Goal: Communication & Community: Answer question/provide support

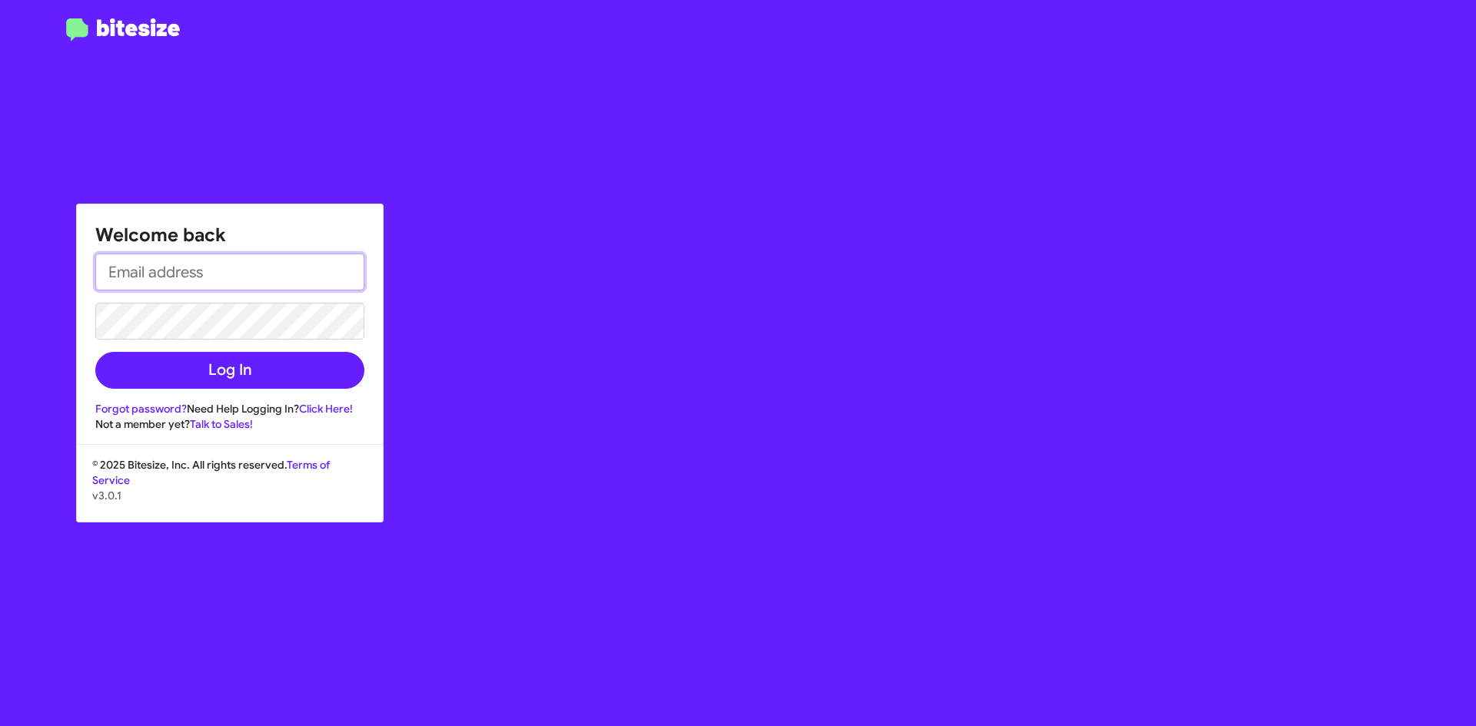
type input "[EMAIL_ADDRESS][DOMAIN_NAME]"
click at [239, 391] on div "Welcome back [EMAIL_ADDRESS][DOMAIN_NAME] Log In Forgot password? Need Help Log…" at bounding box center [230, 317] width 306 height 227
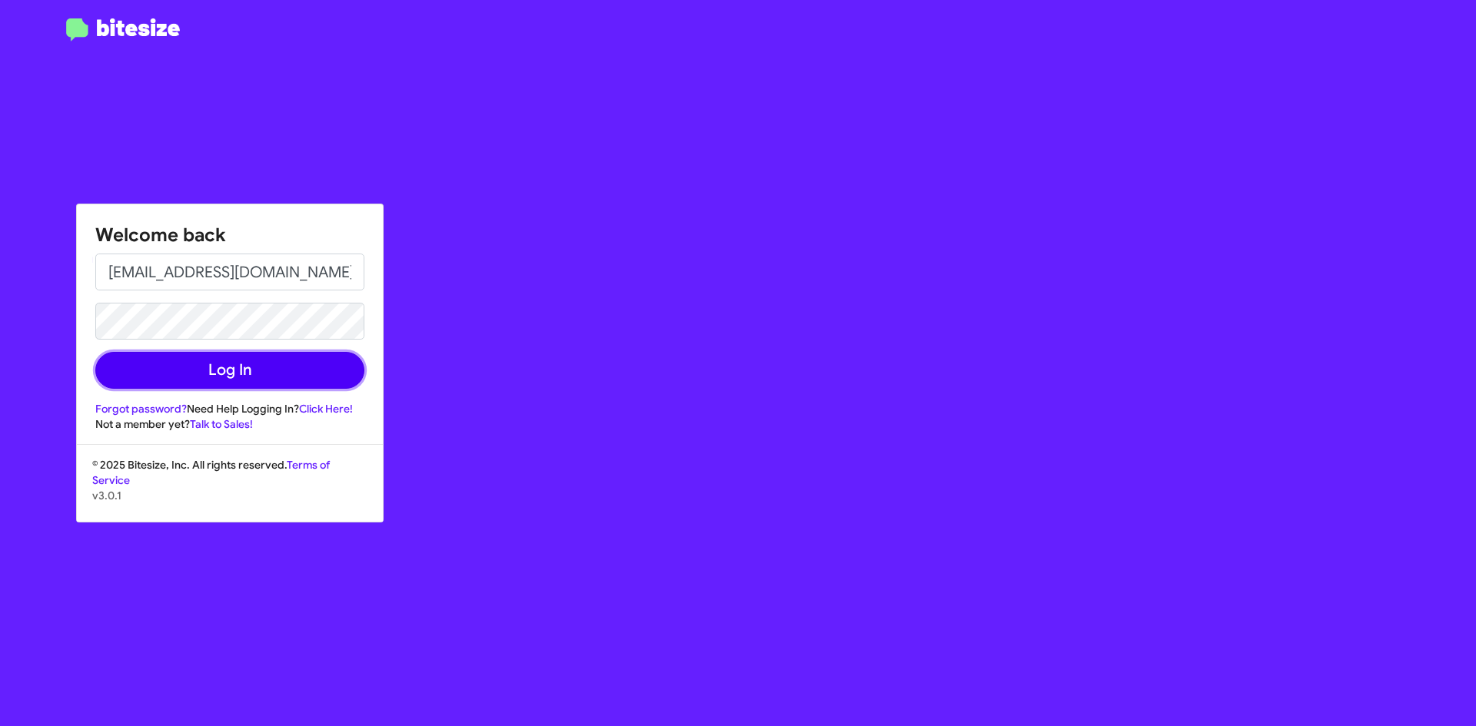
click at [247, 378] on button "Log In" at bounding box center [229, 370] width 269 height 37
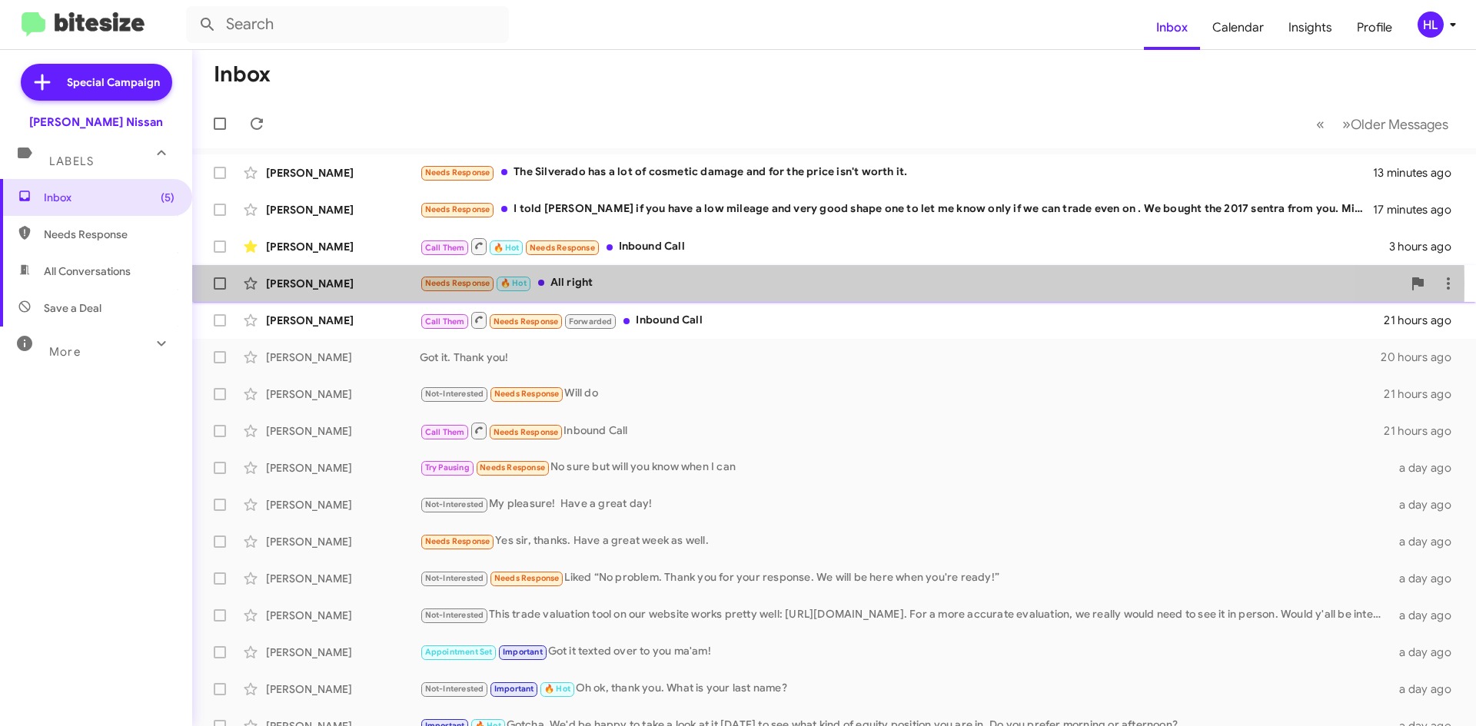
click at [335, 284] on div "[PERSON_NAME]" at bounding box center [343, 283] width 154 height 15
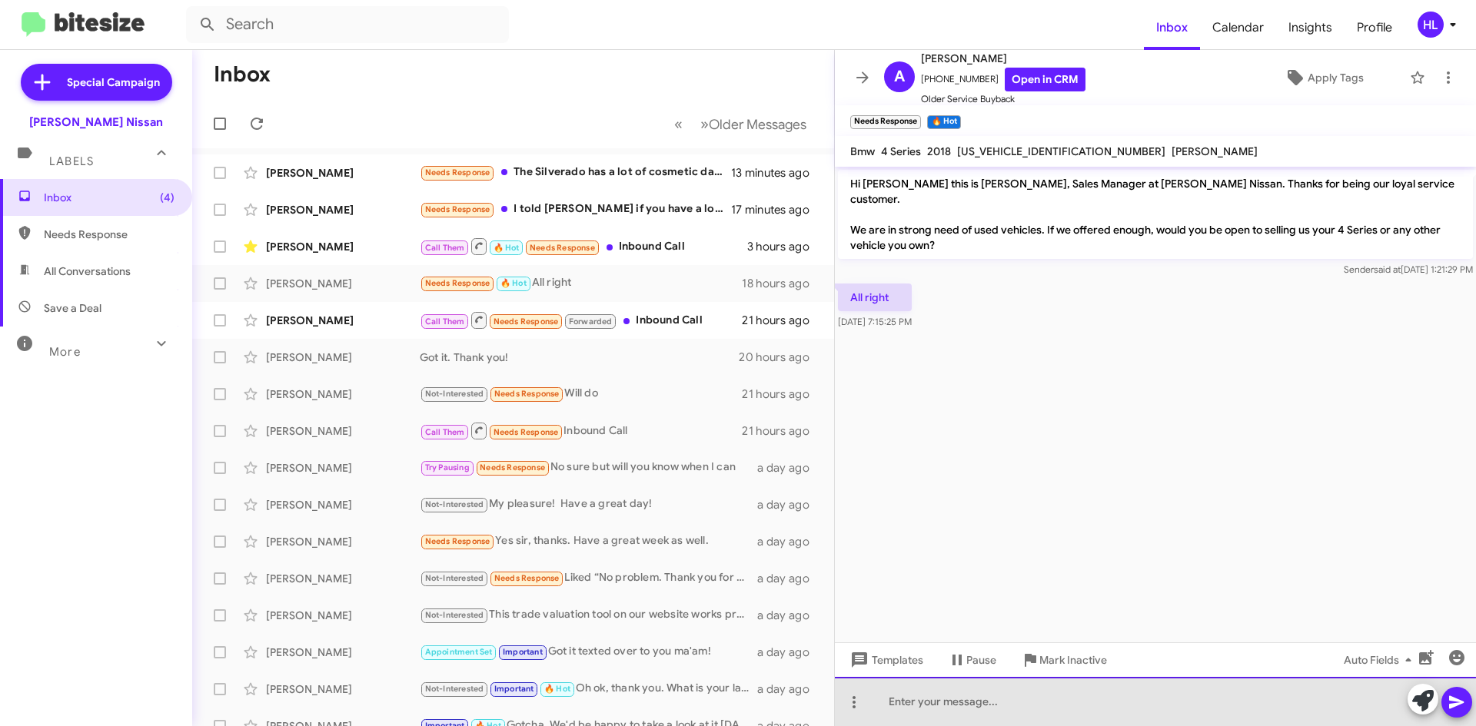
click at [1136, 713] on div at bounding box center [1155, 701] width 641 height 49
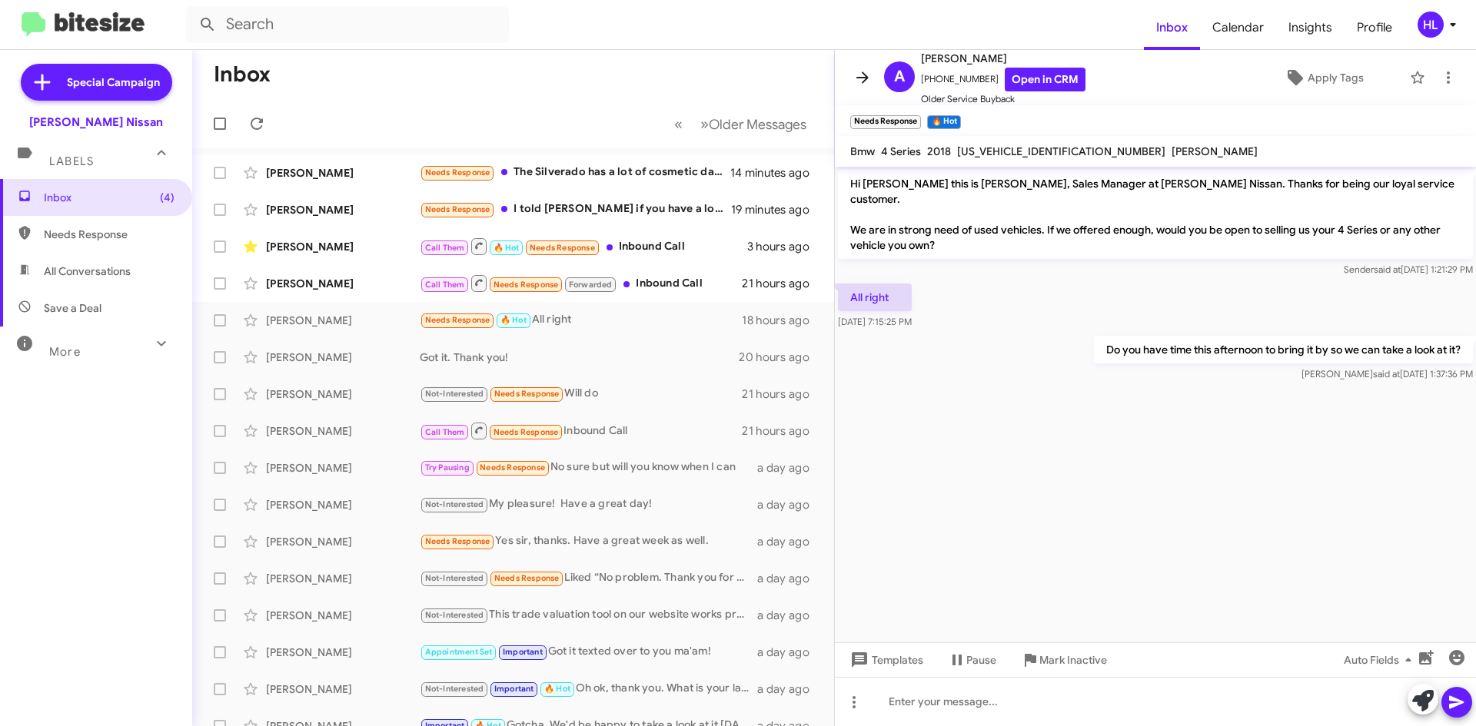
click at [860, 81] on icon at bounding box center [862, 77] width 18 height 18
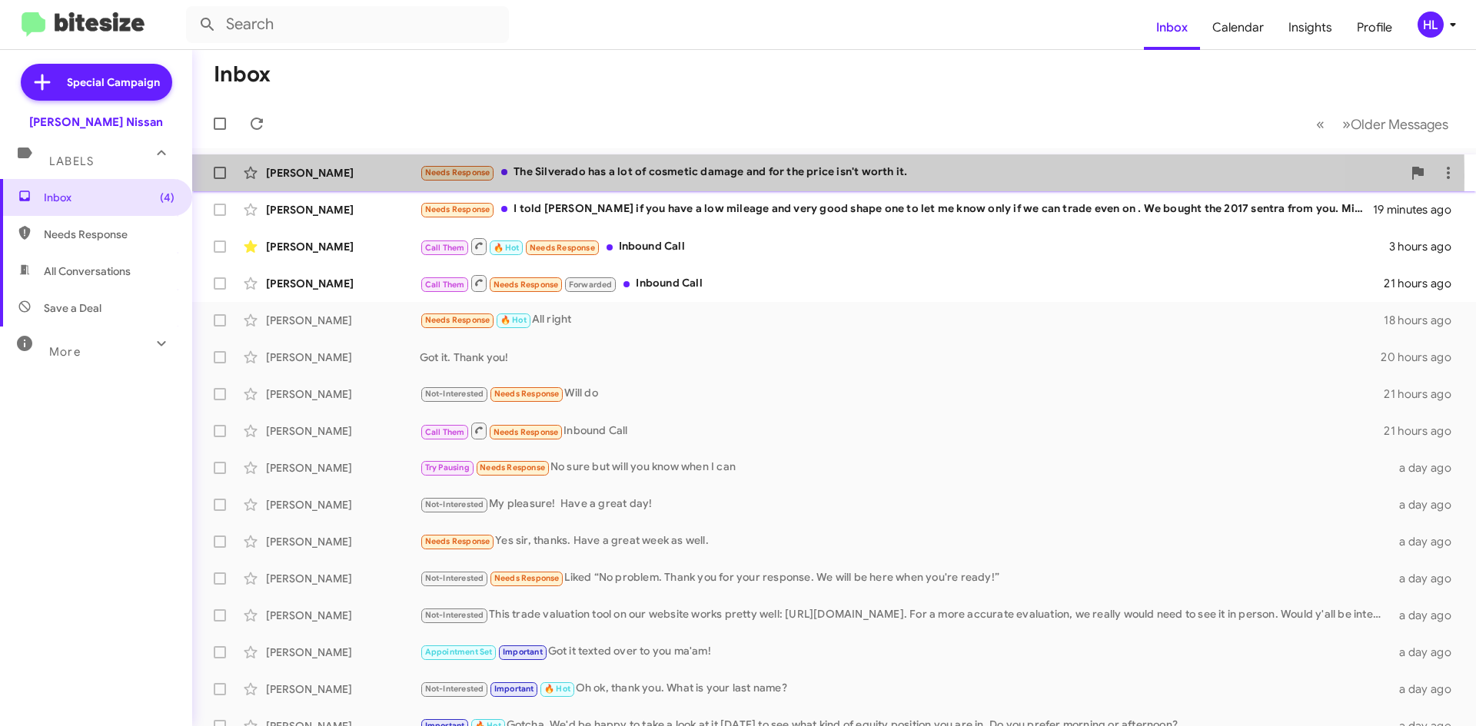
click at [330, 176] on div "[PERSON_NAME]" at bounding box center [343, 172] width 154 height 15
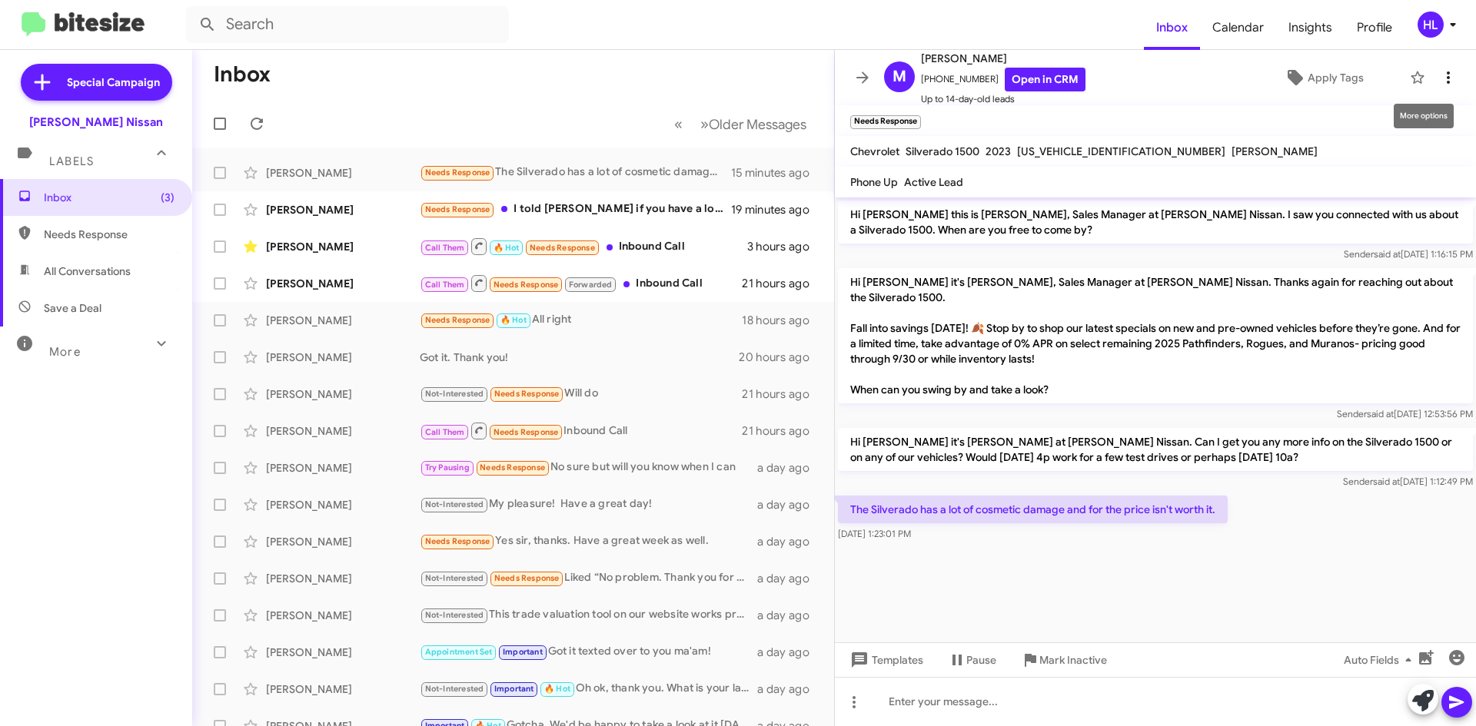
click at [1448, 68] on span at bounding box center [1448, 77] width 31 height 18
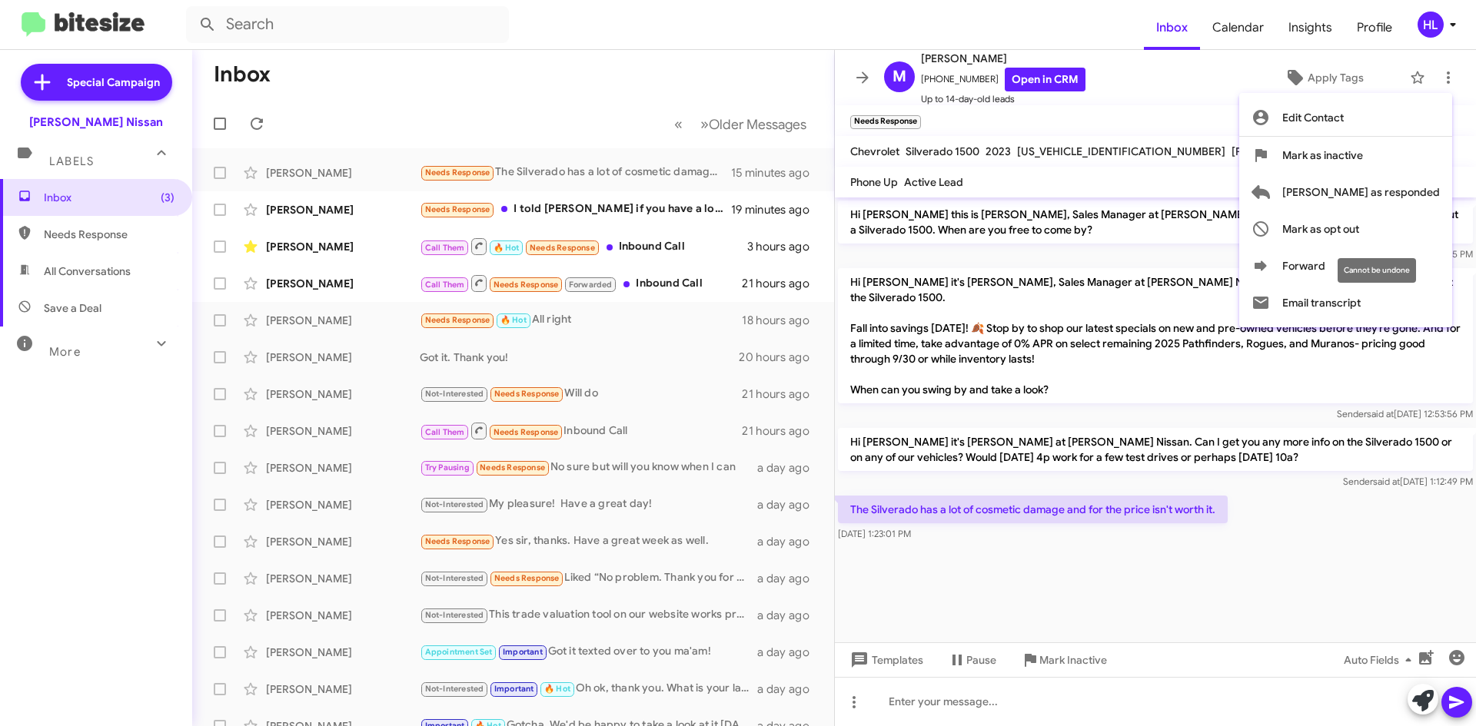
click at [1390, 263] on div "Cannot be undone" at bounding box center [1376, 270] width 78 height 25
click at [1369, 274] on button "Forward" at bounding box center [1345, 265] width 213 height 37
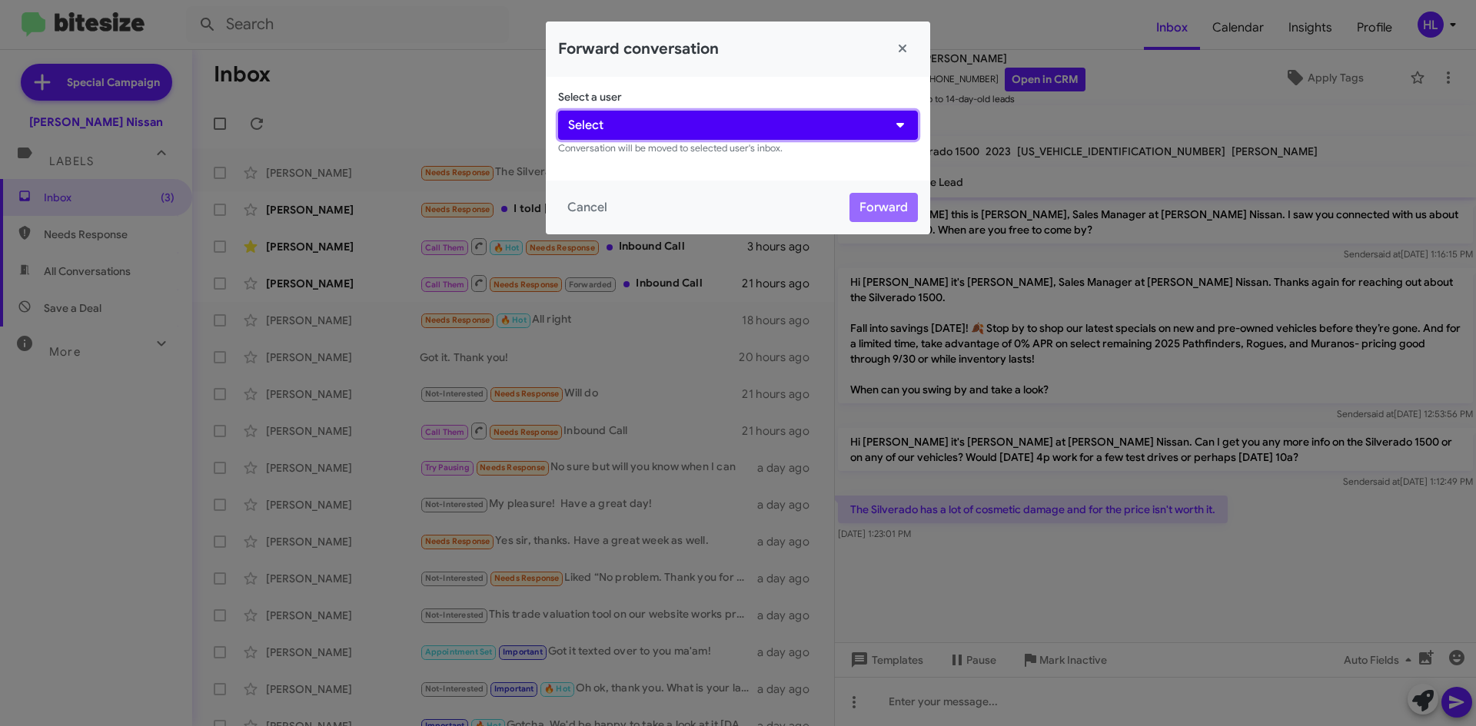
click at [689, 113] on button "Select" at bounding box center [738, 125] width 360 height 29
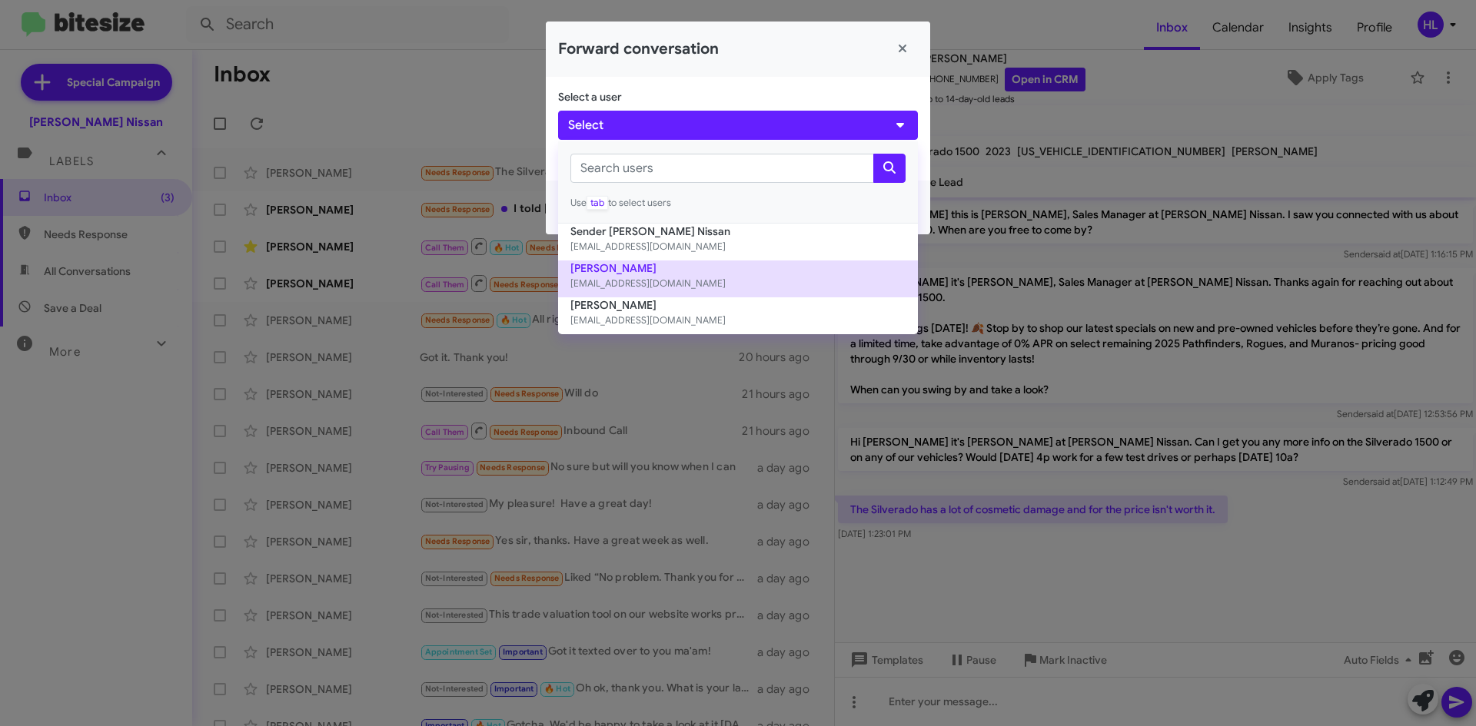
click at [646, 267] on button "[PERSON_NAME] [EMAIL_ADDRESS][DOMAIN_NAME]" at bounding box center [738, 279] width 360 height 37
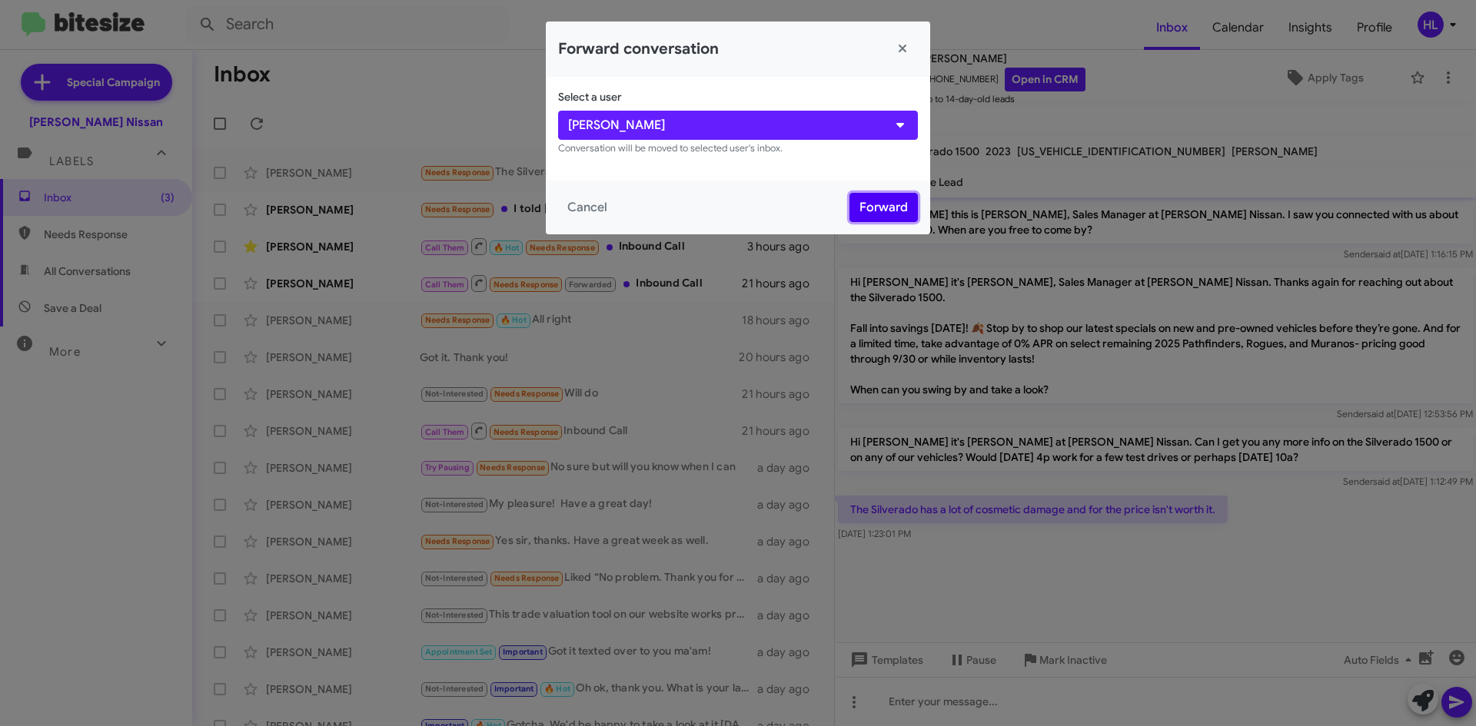
click at [885, 203] on button "Forward" at bounding box center [883, 207] width 68 height 29
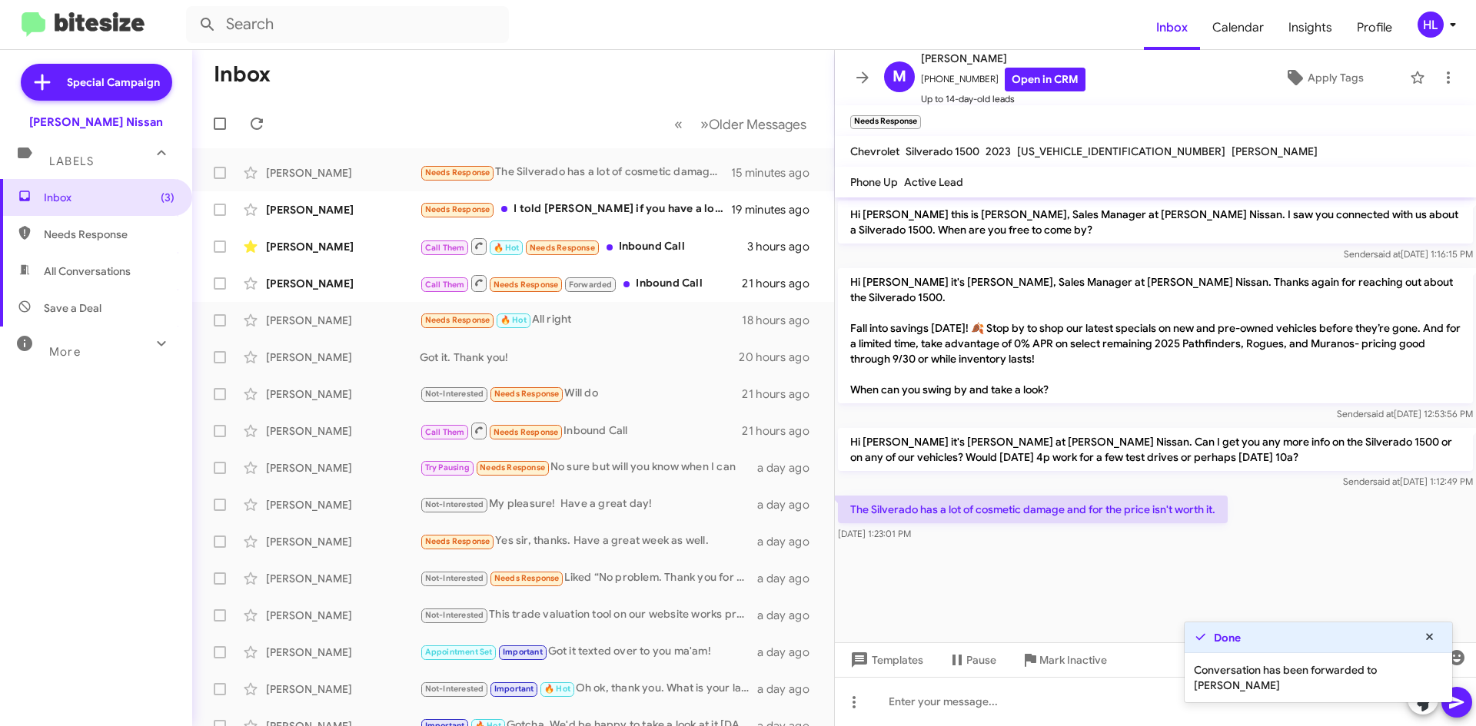
click at [864, 65] on button at bounding box center [862, 77] width 31 height 31
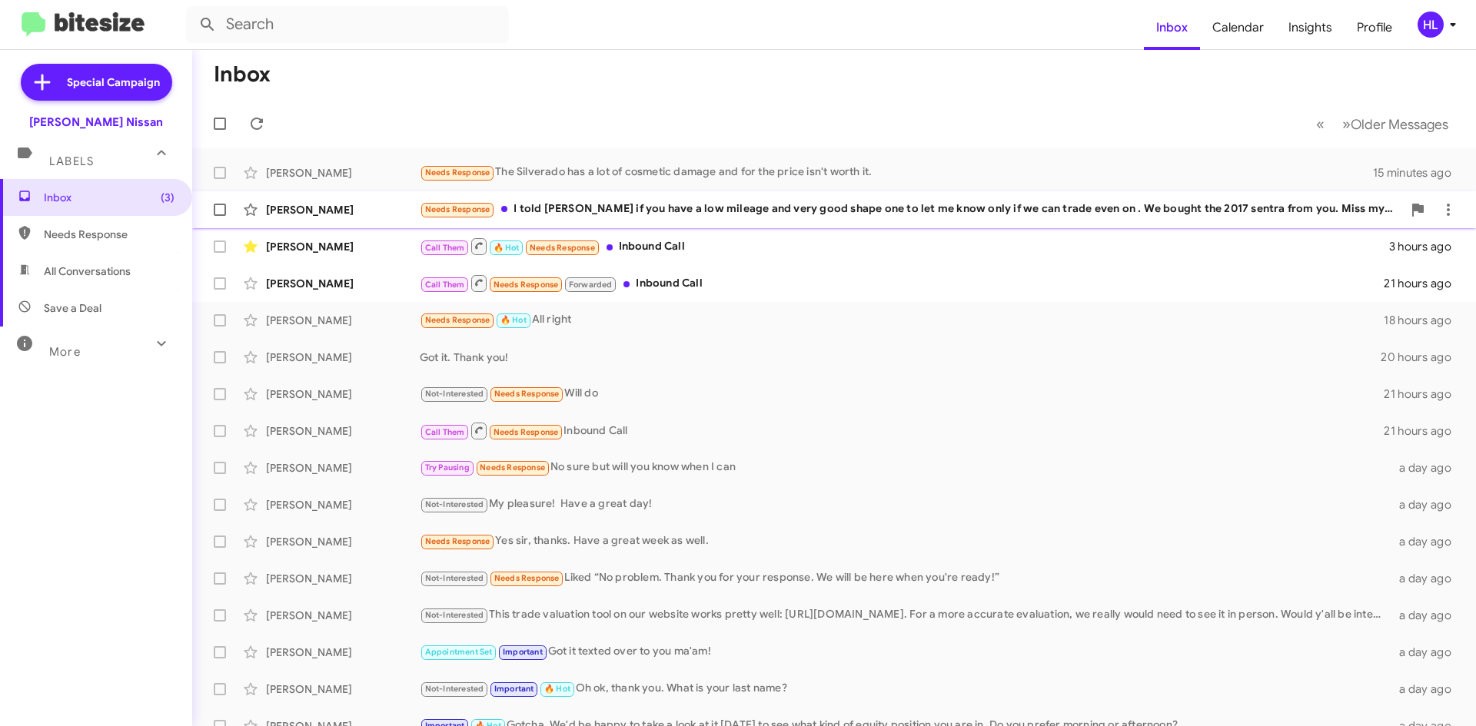
click at [351, 208] on div "[PERSON_NAME]" at bounding box center [343, 209] width 154 height 15
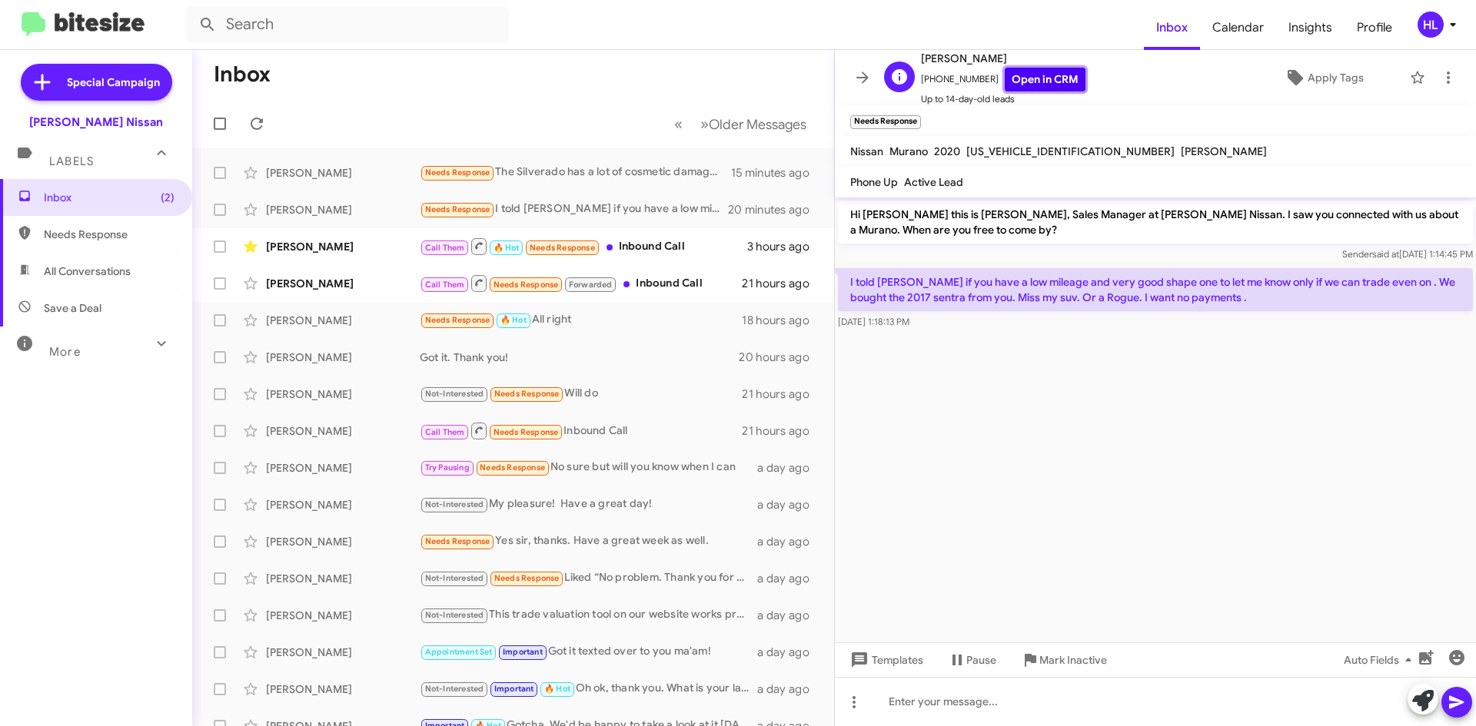
click at [1050, 85] on link "Open in CRM" at bounding box center [1044, 80] width 81 height 24
click at [1050, 75] on link "Open in CRM" at bounding box center [1044, 80] width 81 height 24
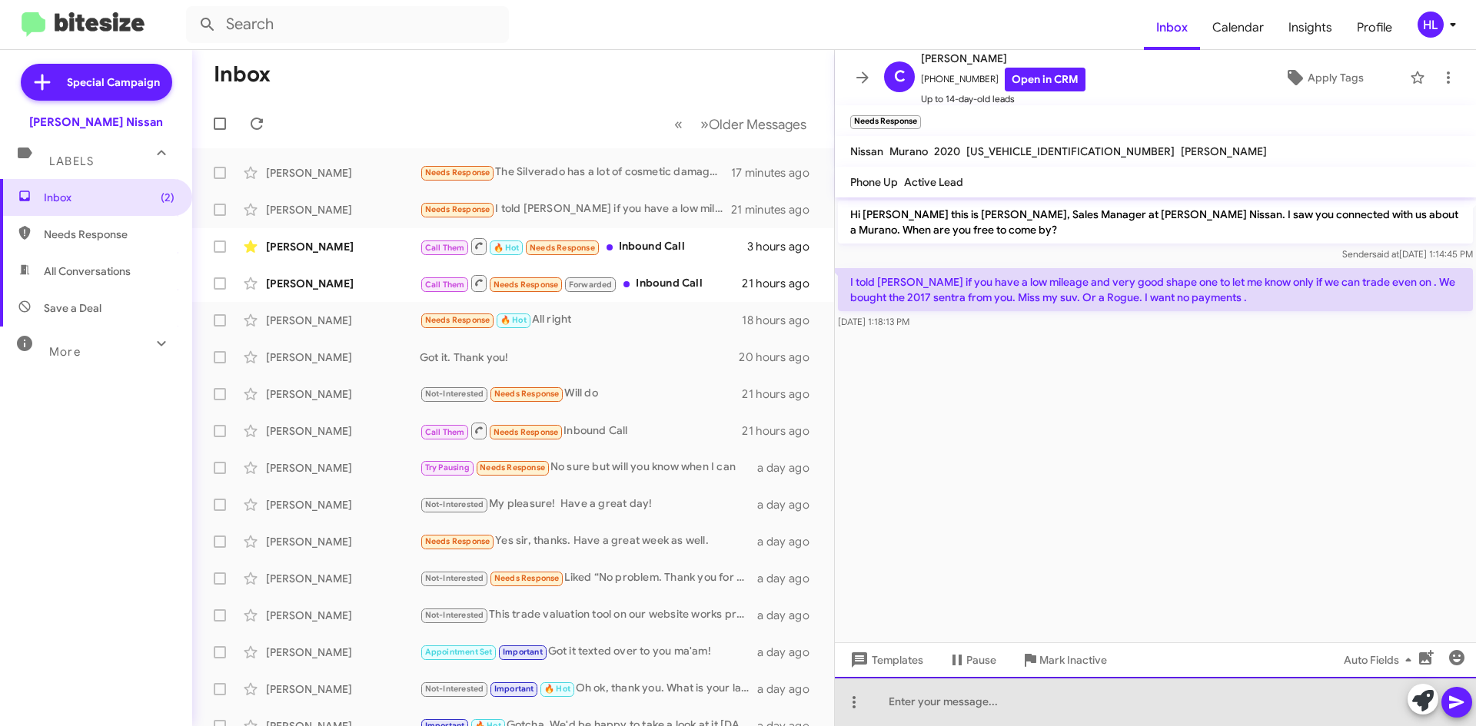
click at [1022, 692] on div at bounding box center [1155, 701] width 641 height 49
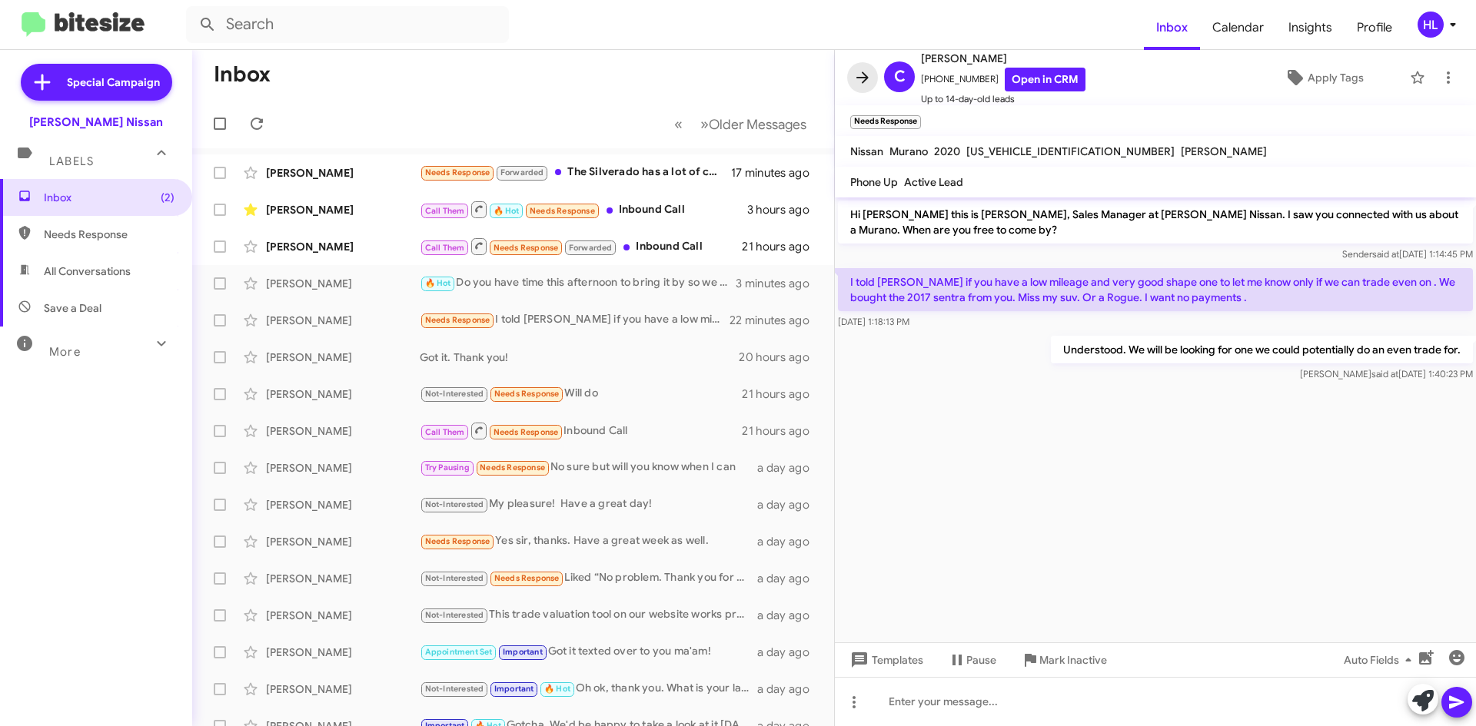
click at [866, 78] on icon at bounding box center [862, 77] width 12 height 12
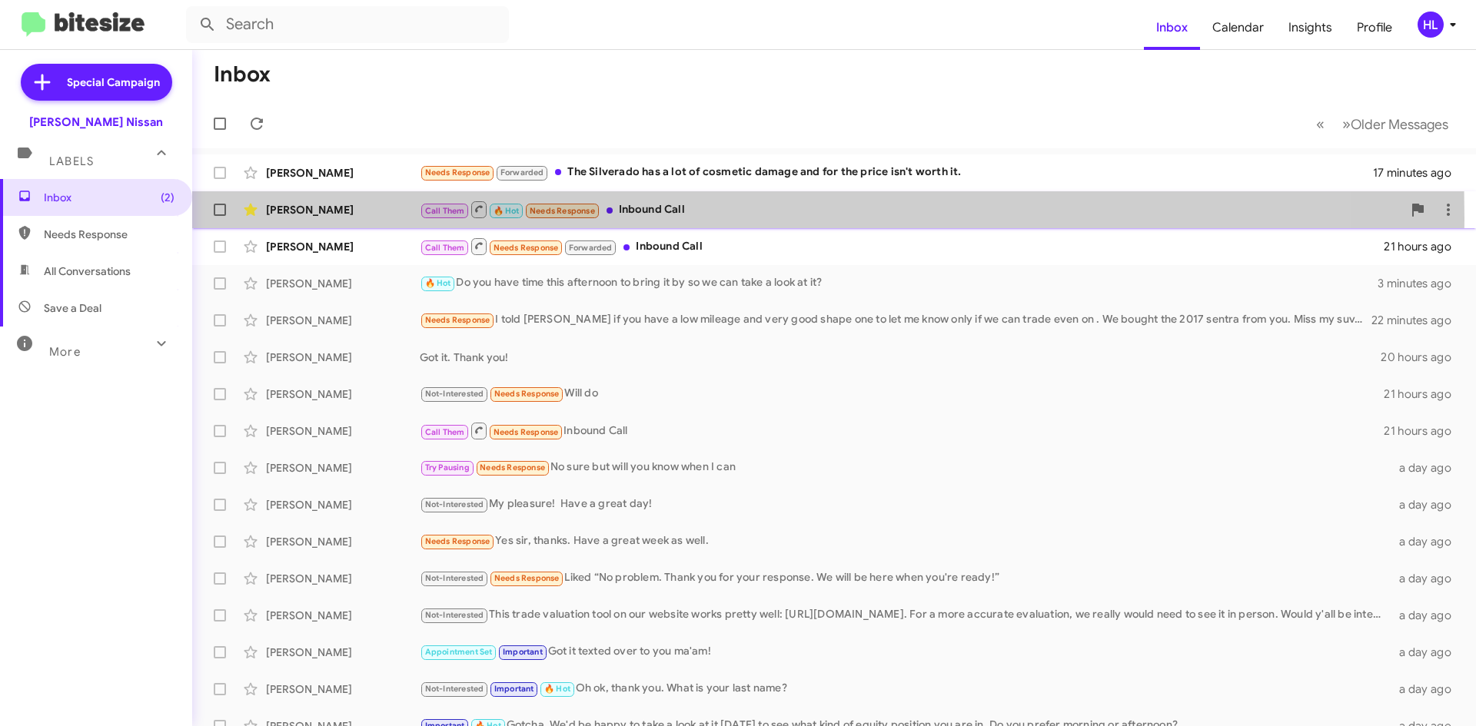
click at [334, 219] on div "[PERSON_NAME] Call Them 🔥 Hot Needs Response Inbound Call 3 hours ago" at bounding box center [833, 209] width 1259 height 31
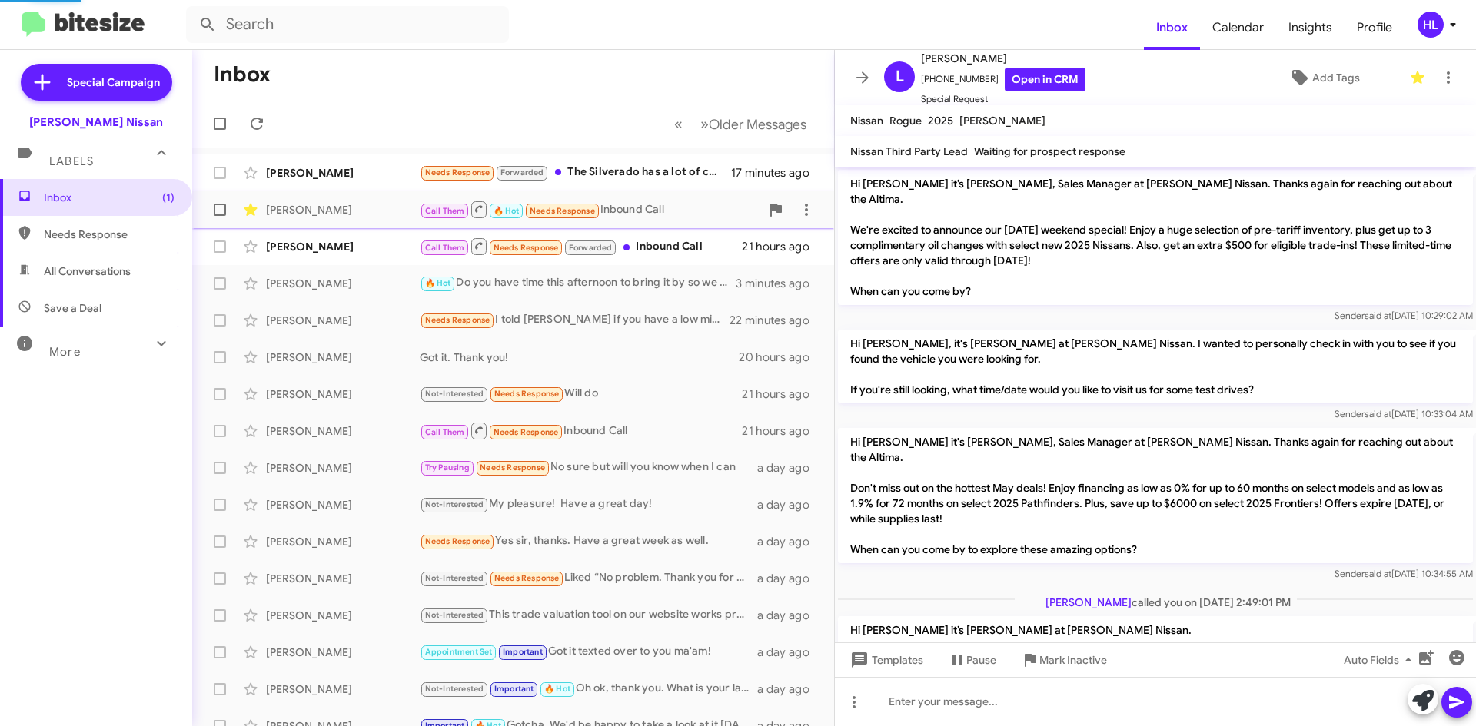
scroll to position [814, 0]
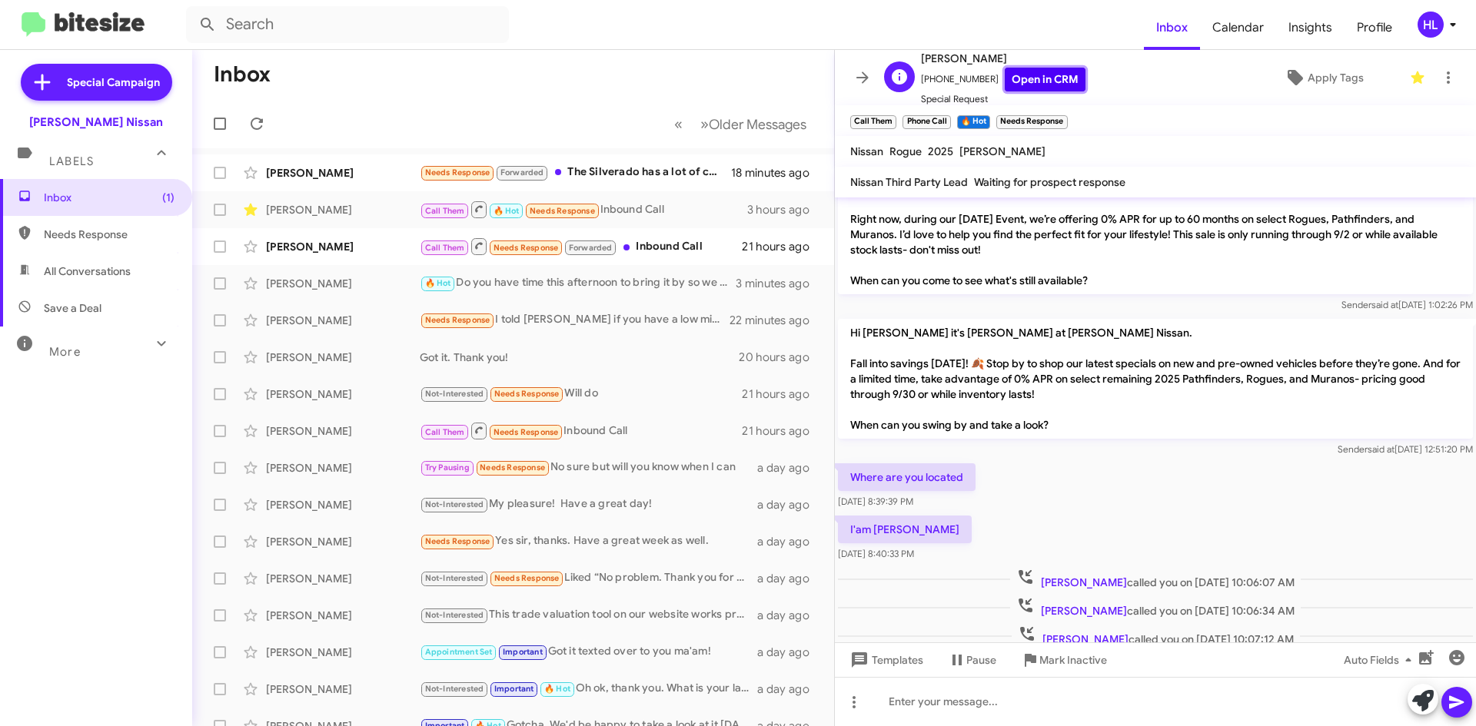
click at [1047, 80] on link "Open in CRM" at bounding box center [1044, 80] width 81 height 24
click at [854, 79] on icon at bounding box center [862, 77] width 18 height 18
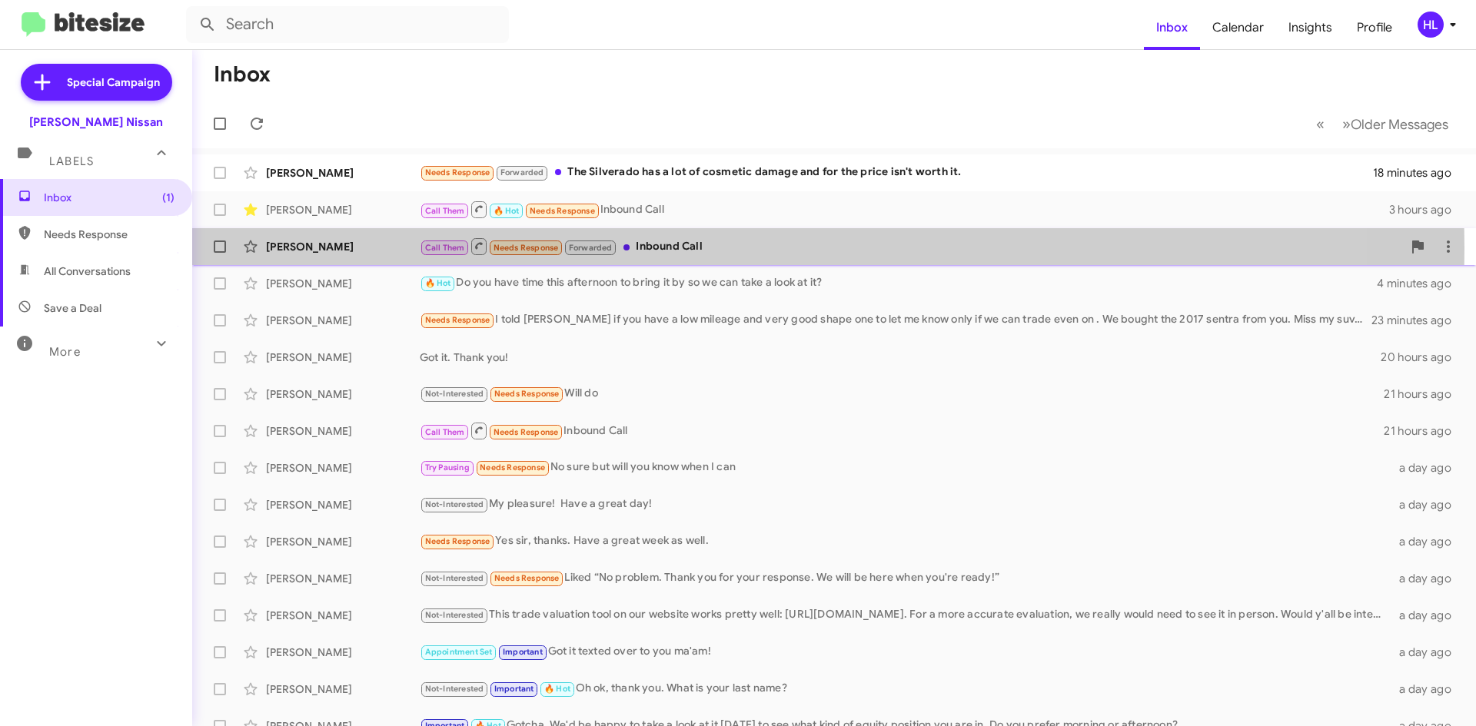
click at [341, 248] on div "[PERSON_NAME]" at bounding box center [343, 246] width 154 height 15
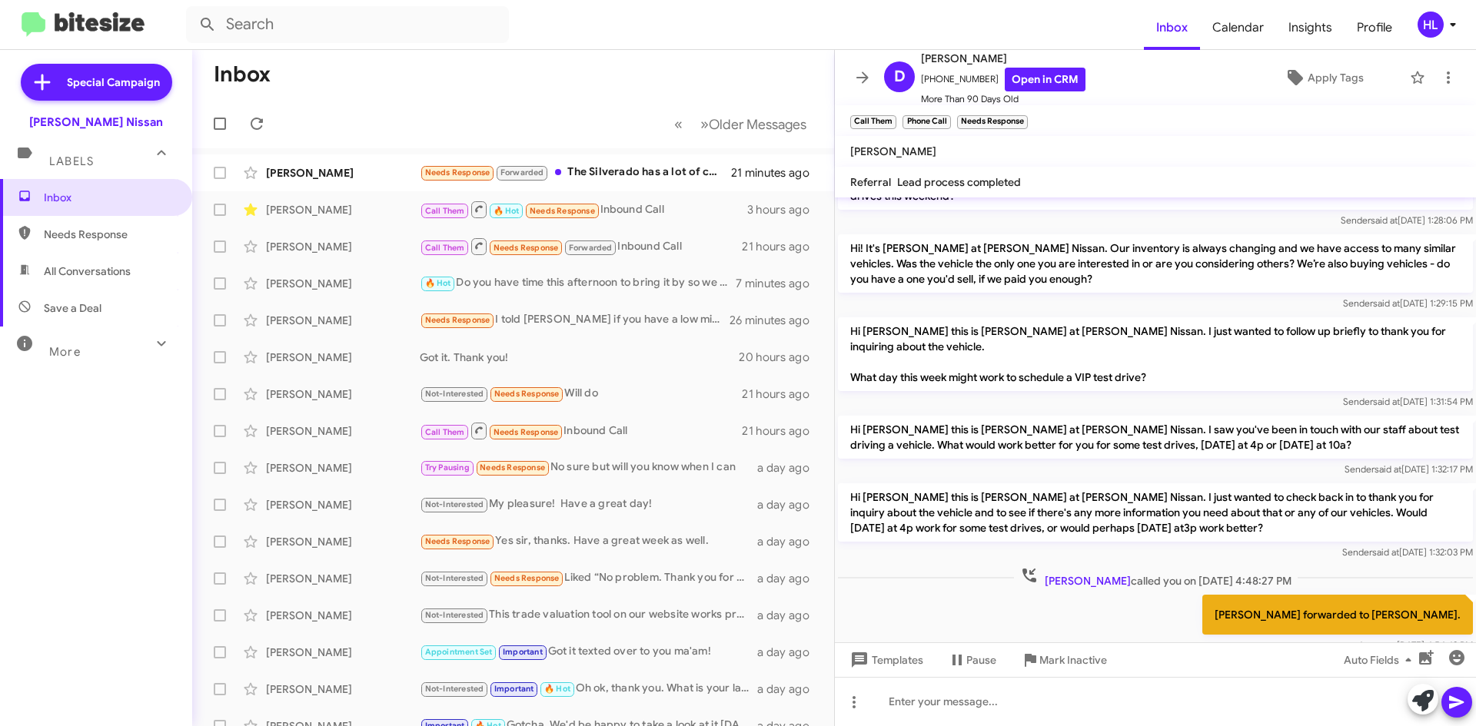
scroll to position [1470, 0]
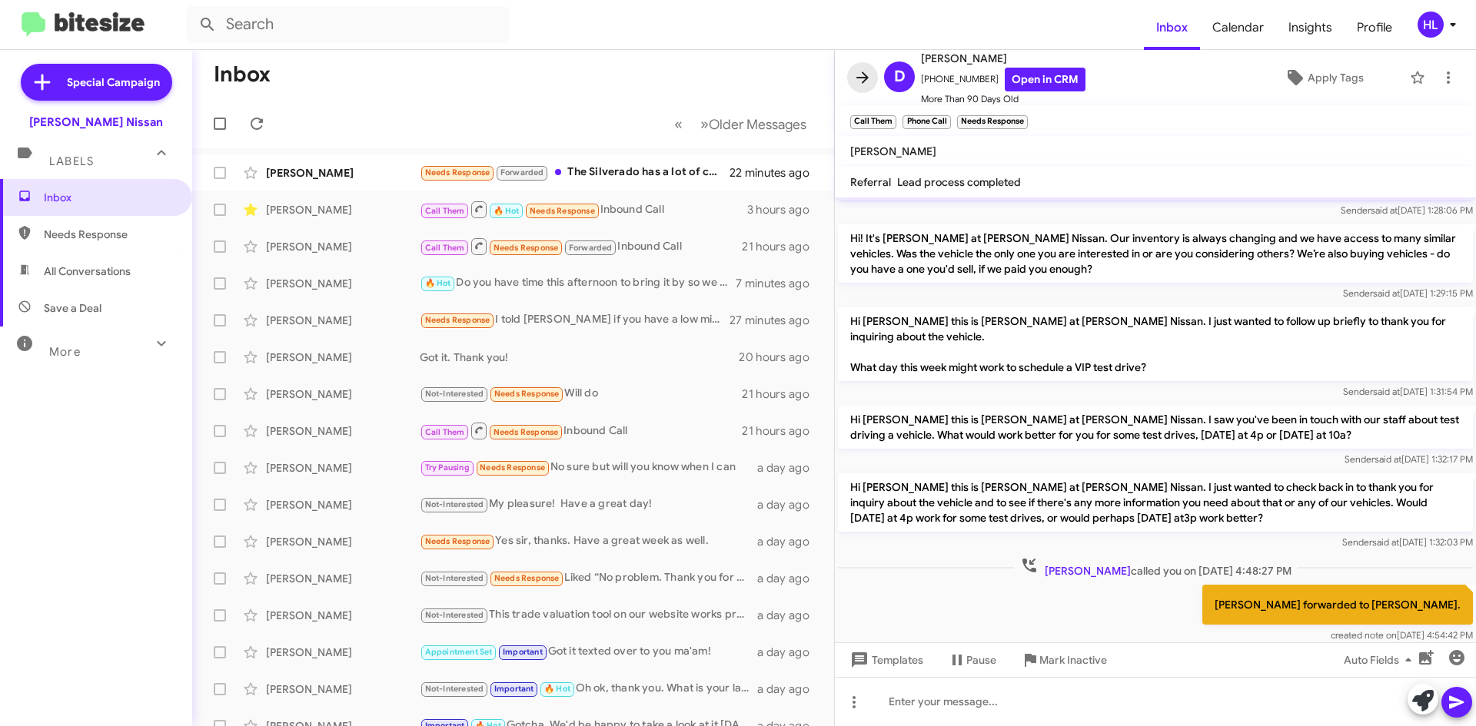
click at [861, 65] on button at bounding box center [862, 77] width 31 height 31
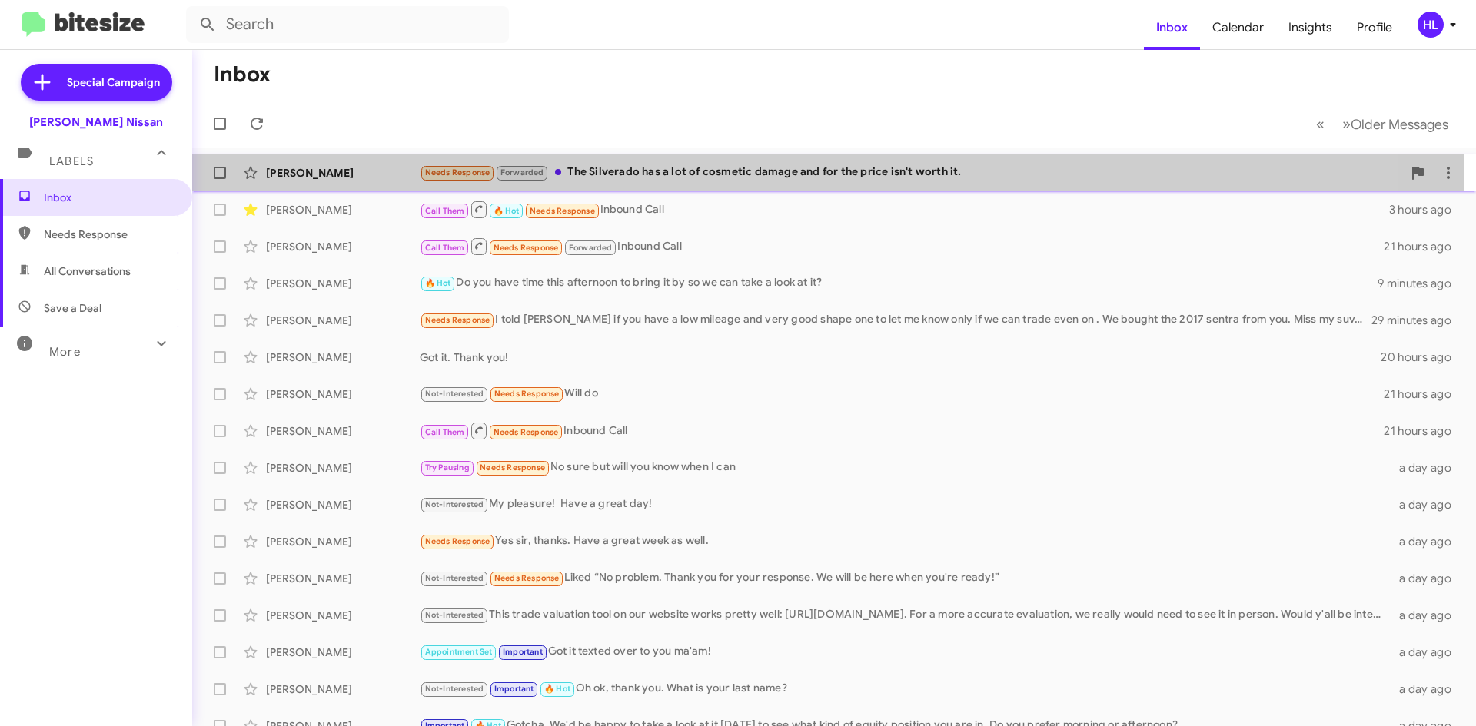
click at [357, 174] on div "[PERSON_NAME]" at bounding box center [343, 172] width 154 height 15
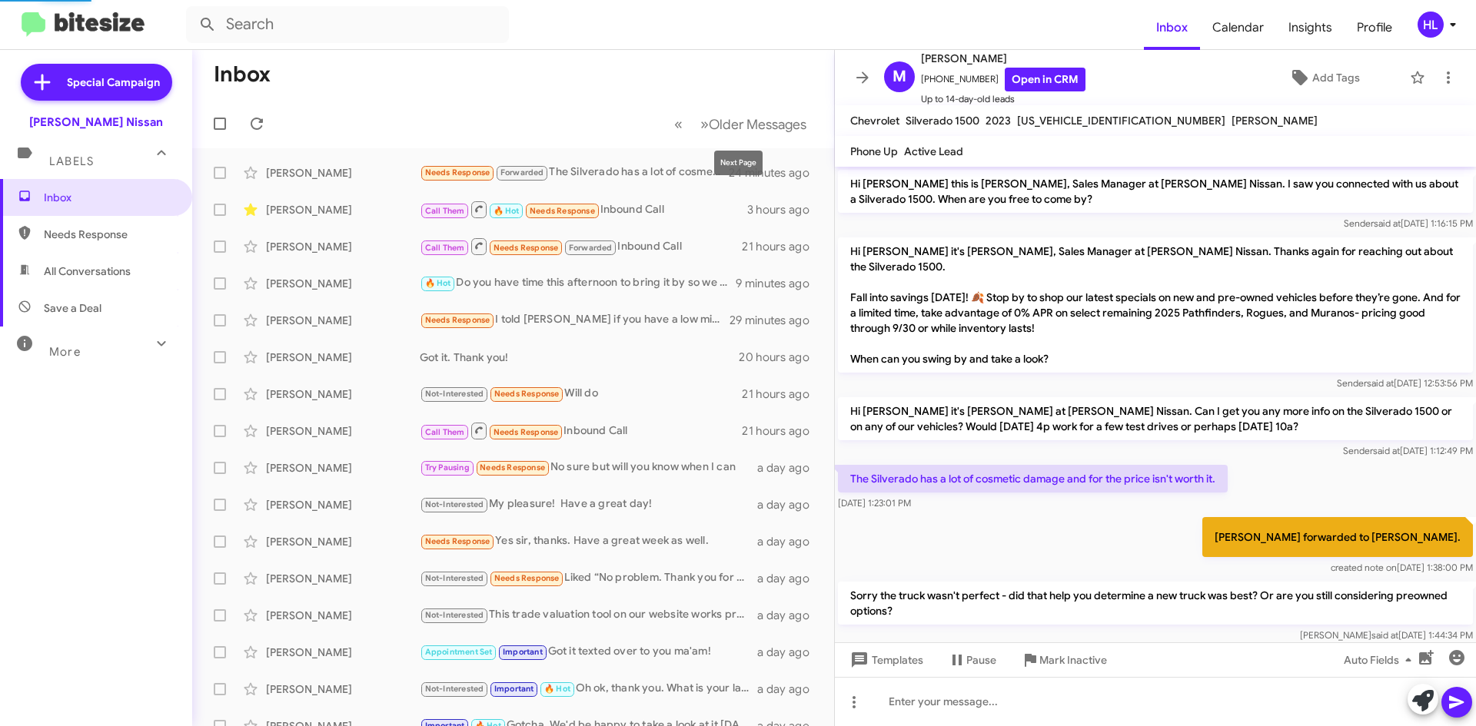
scroll to position [12, 0]
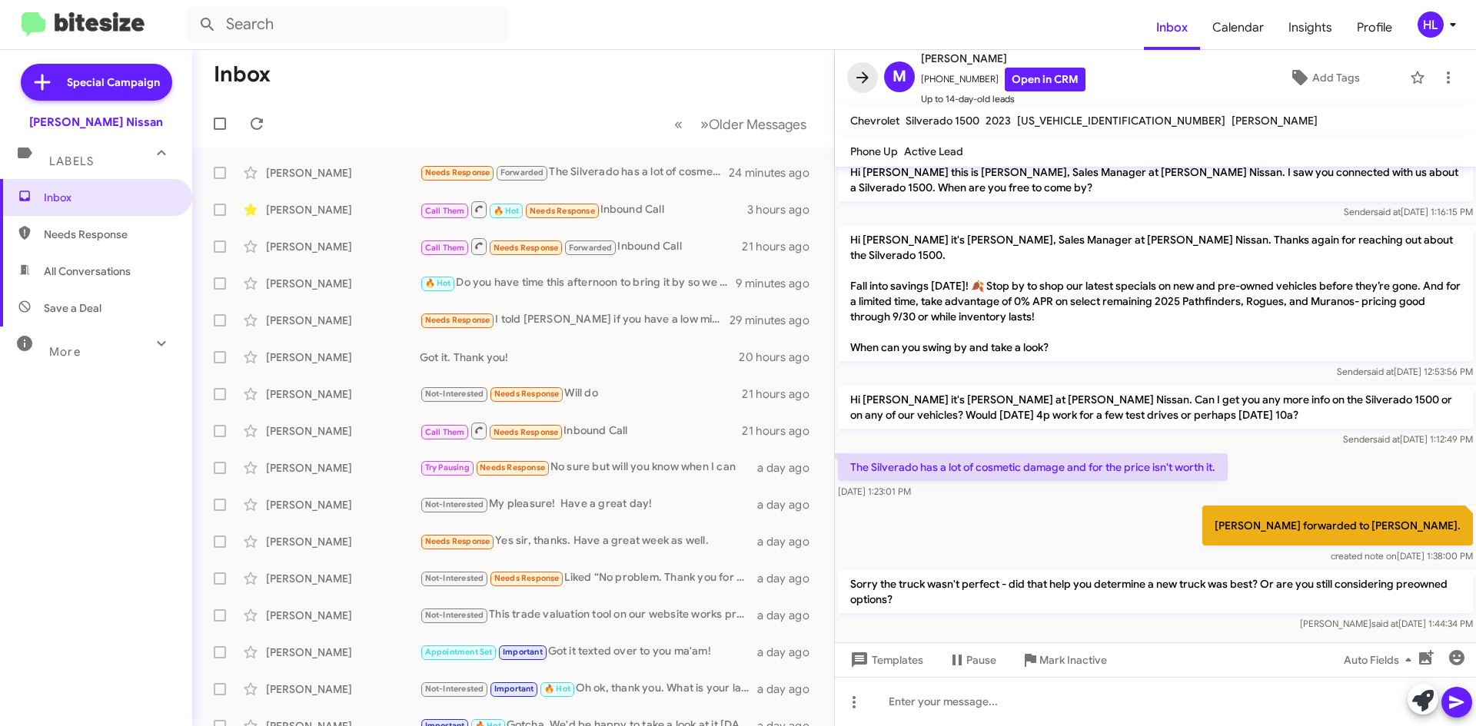
click at [865, 83] on icon at bounding box center [862, 77] width 18 height 18
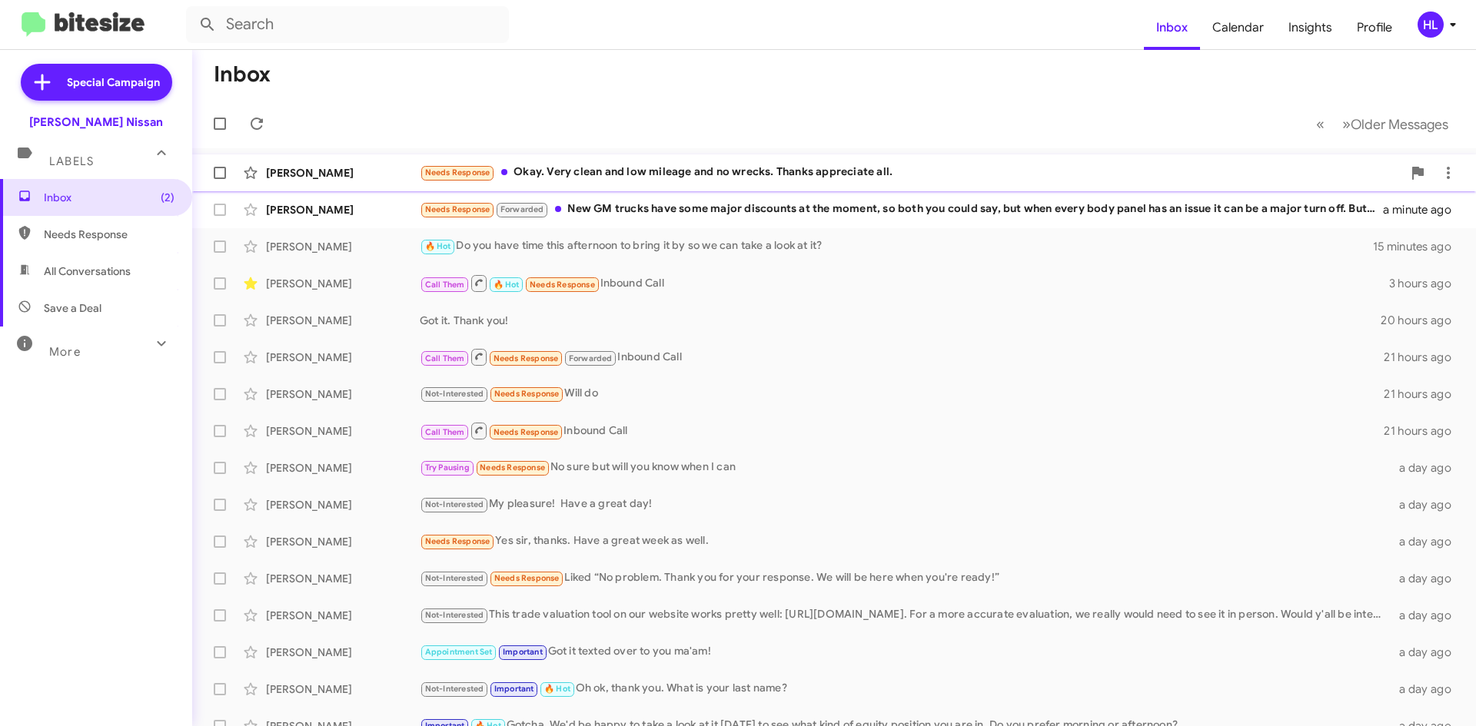
click at [356, 178] on div "[PERSON_NAME]" at bounding box center [343, 172] width 154 height 15
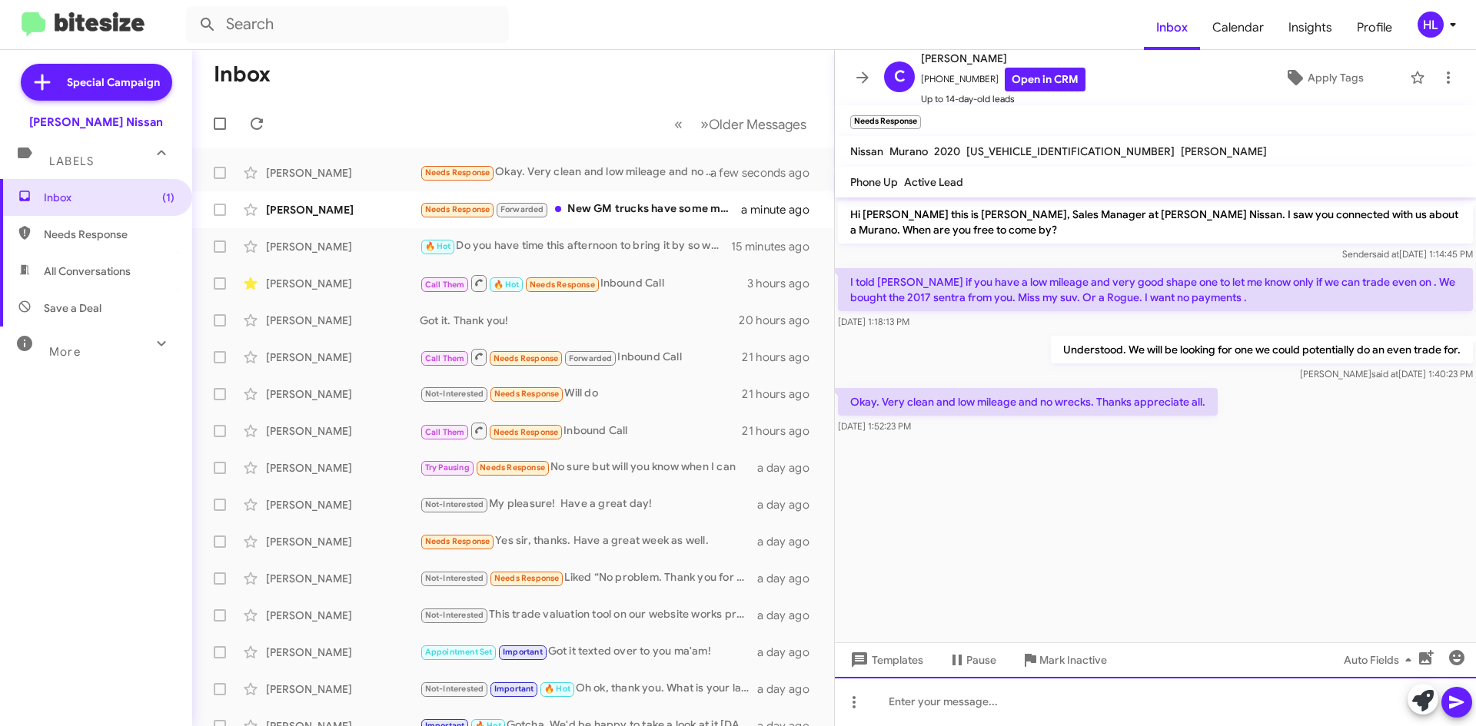
click at [1137, 707] on div at bounding box center [1155, 701] width 641 height 49
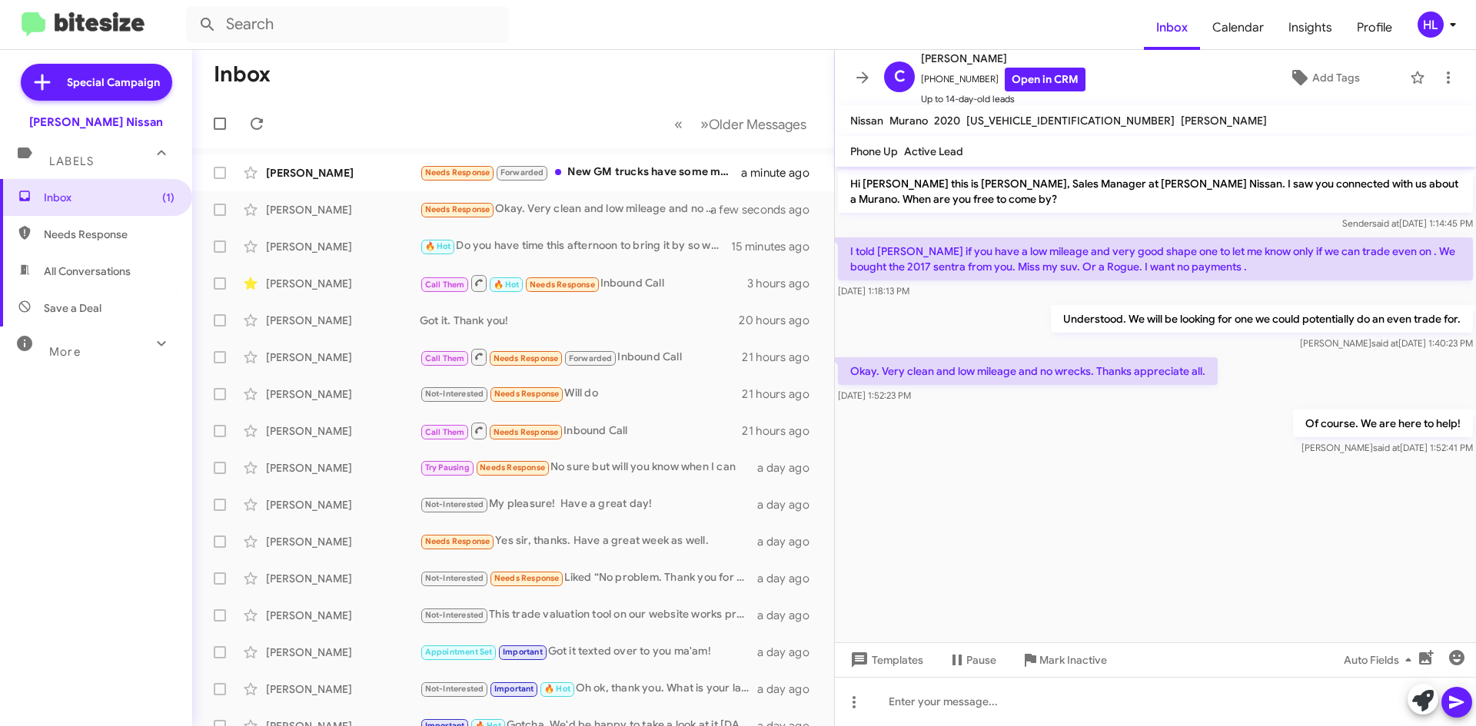
click at [875, 79] on span at bounding box center [862, 77] width 31 height 18
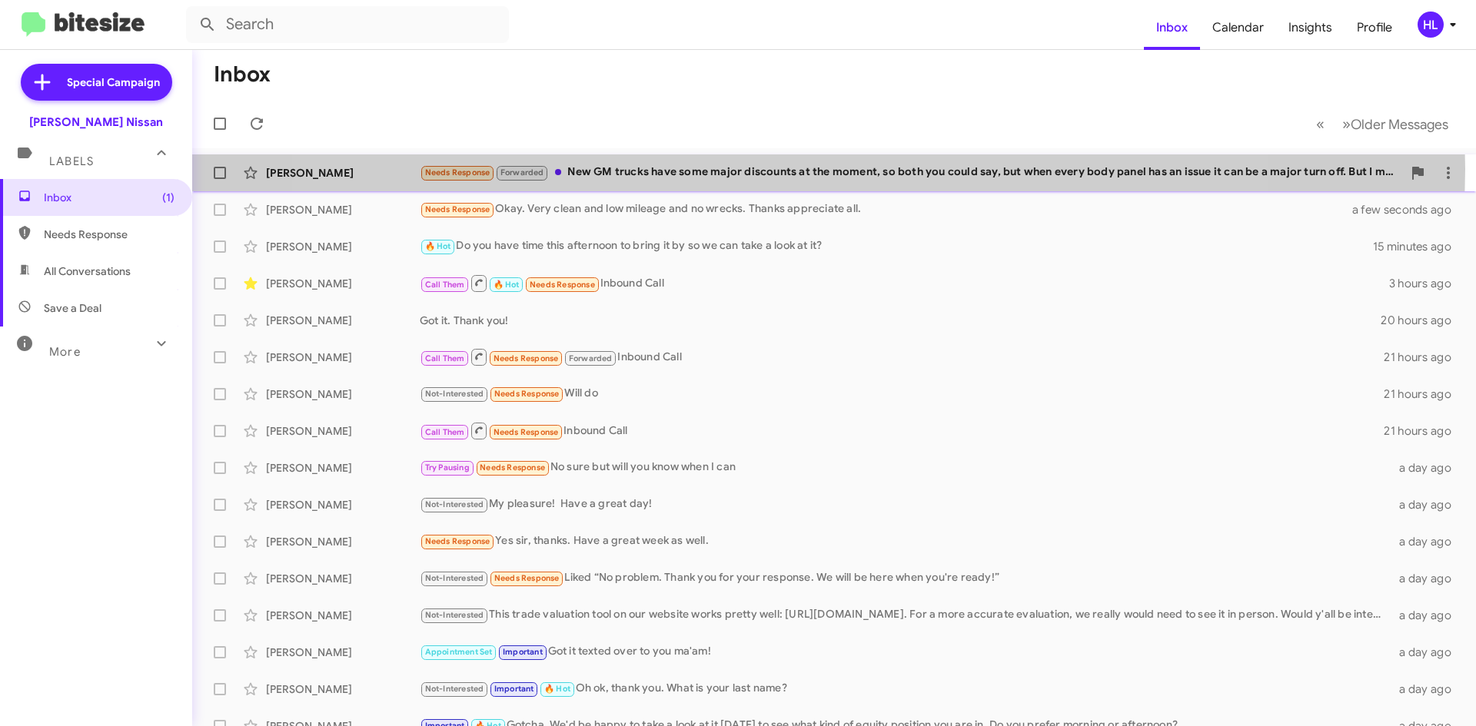
click at [780, 168] on div "Needs Response Forwarded New GM trucks have some major discounts at the moment,…" at bounding box center [911, 173] width 982 height 18
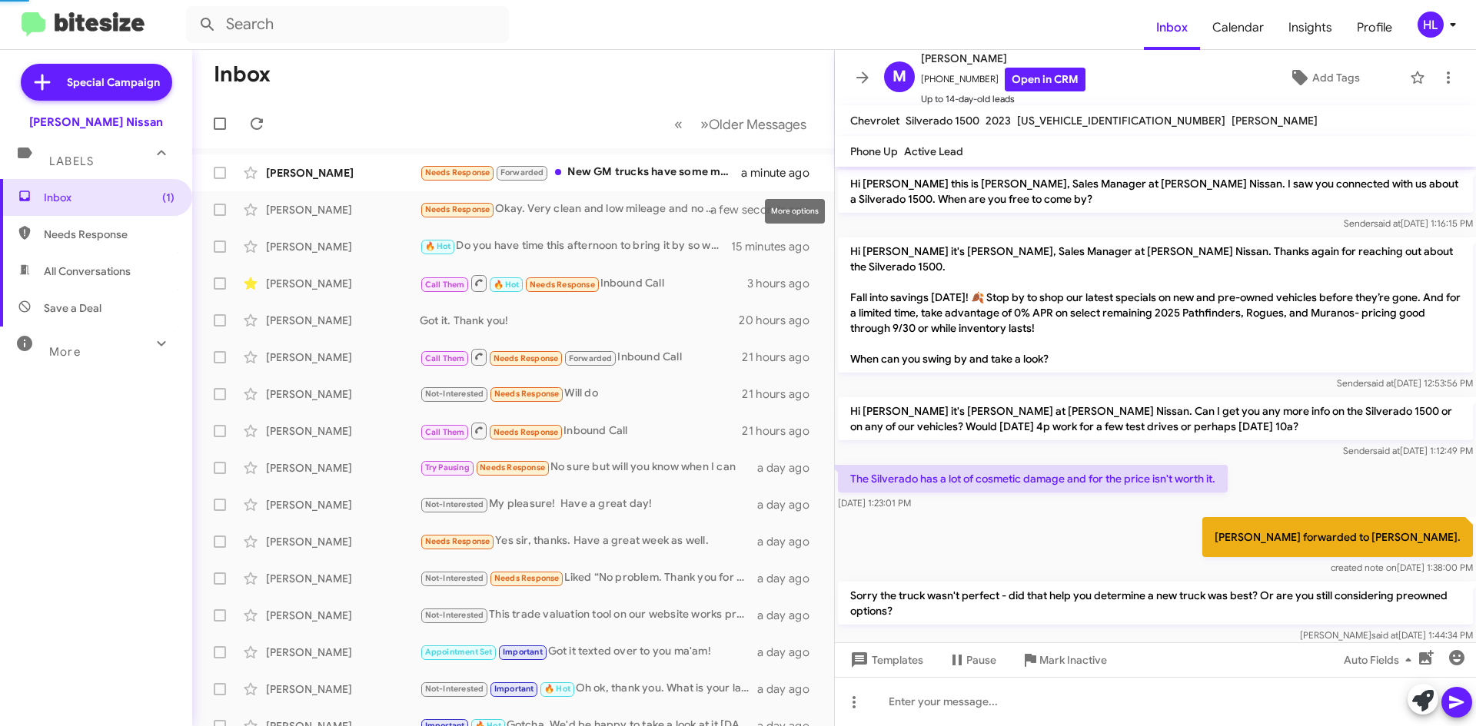
scroll to position [83, 0]
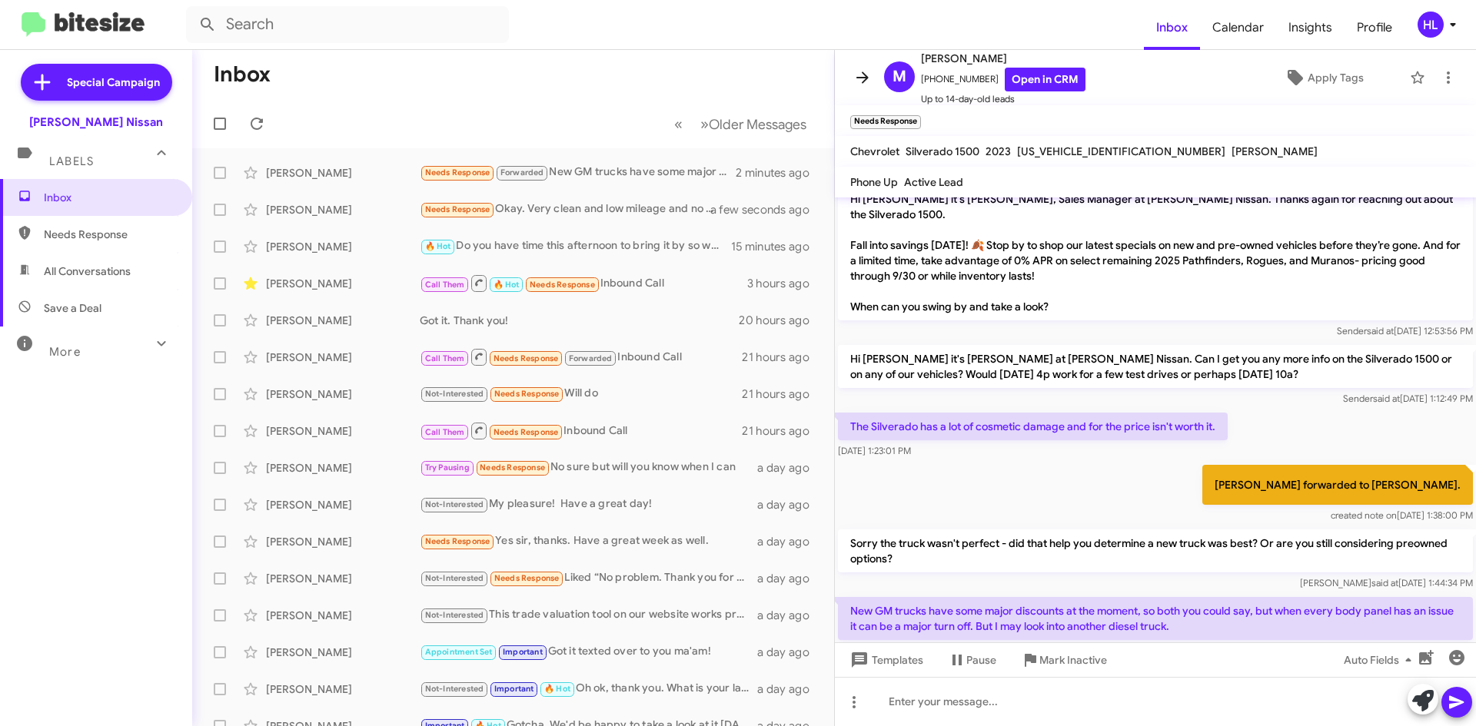
click at [857, 77] on icon at bounding box center [862, 77] width 12 height 12
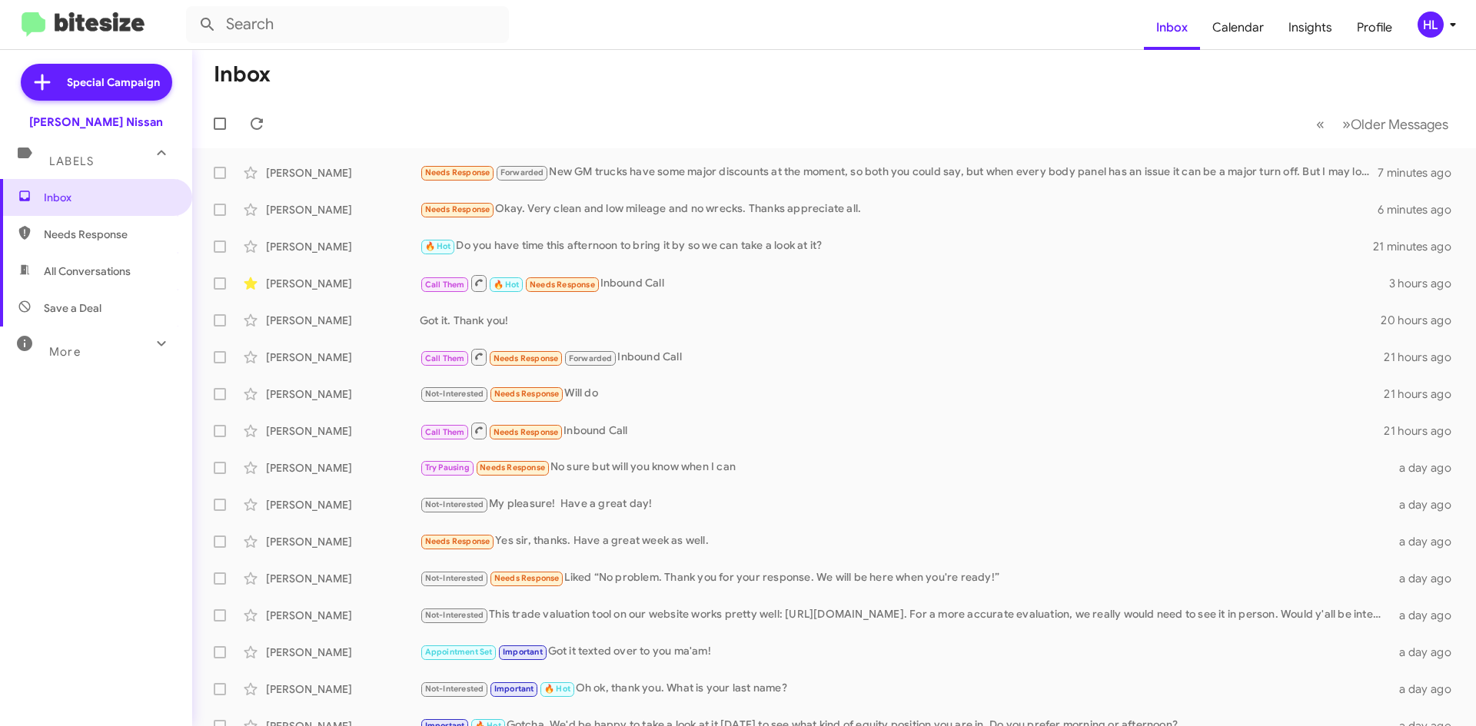
click at [100, 14] on img at bounding box center [83, 24] width 123 height 25
click at [118, 281] on span "All Conversations" at bounding box center [96, 271] width 192 height 37
type input "in:all-conversations"
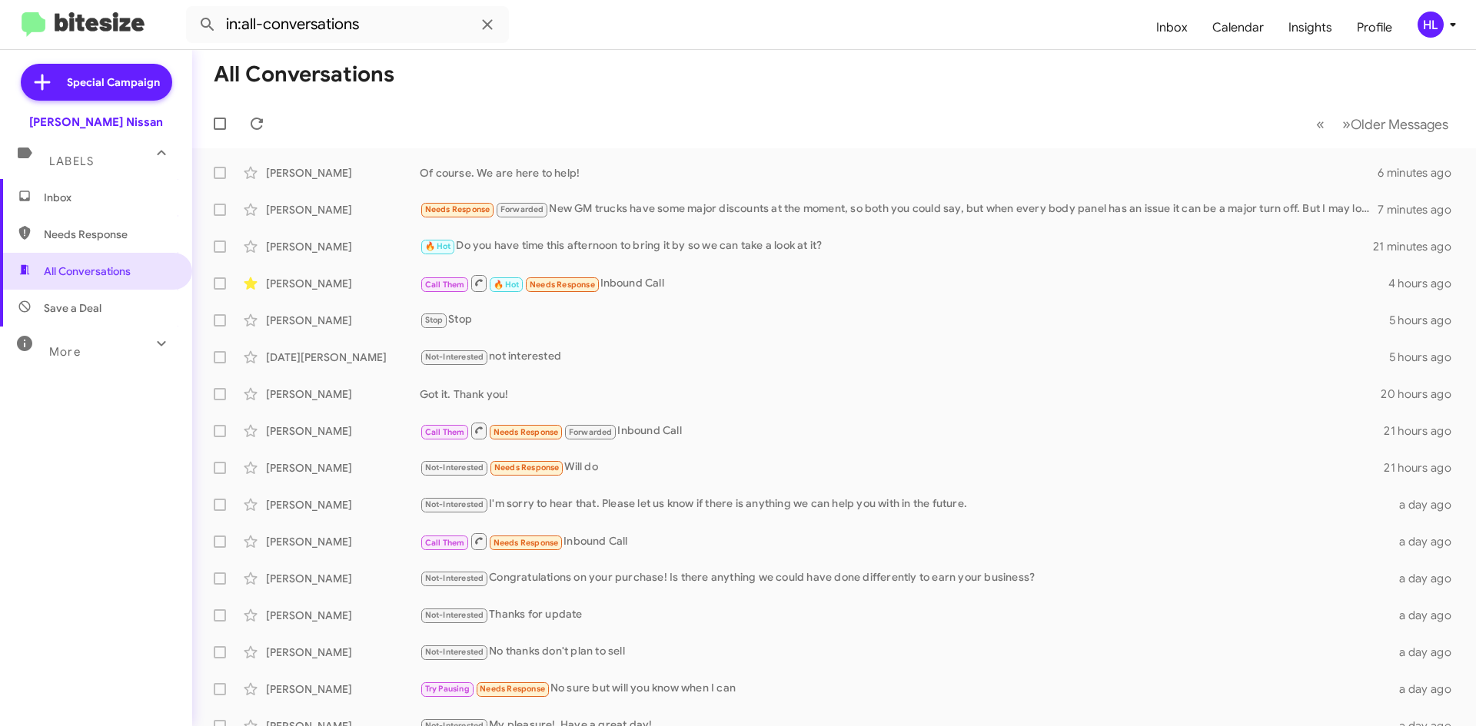
click at [111, 21] on img at bounding box center [83, 24] width 123 height 25
